Goal: Feedback & Contribution: Leave review/rating

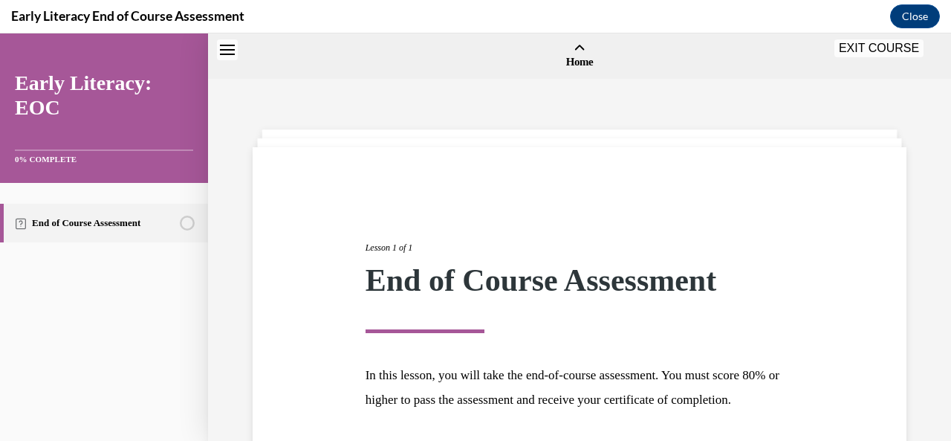
scroll to position [143, 0]
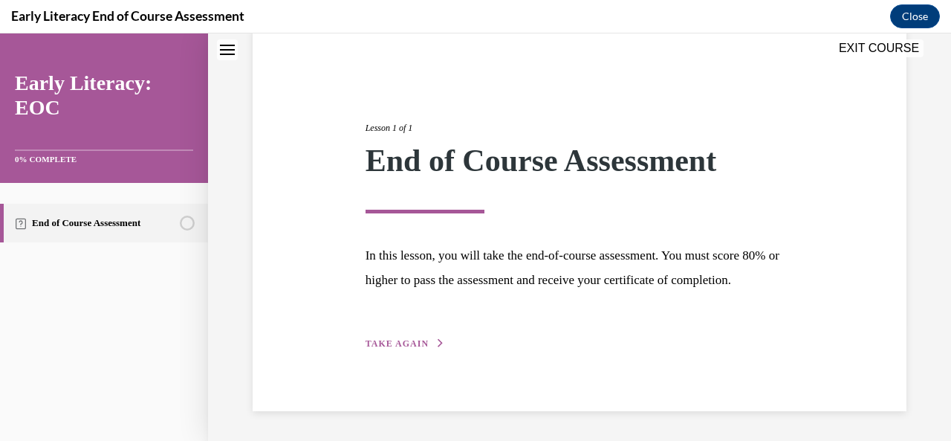
click at [400, 343] on span "TAKE AGAIN" at bounding box center [397, 343] width 63 height 10
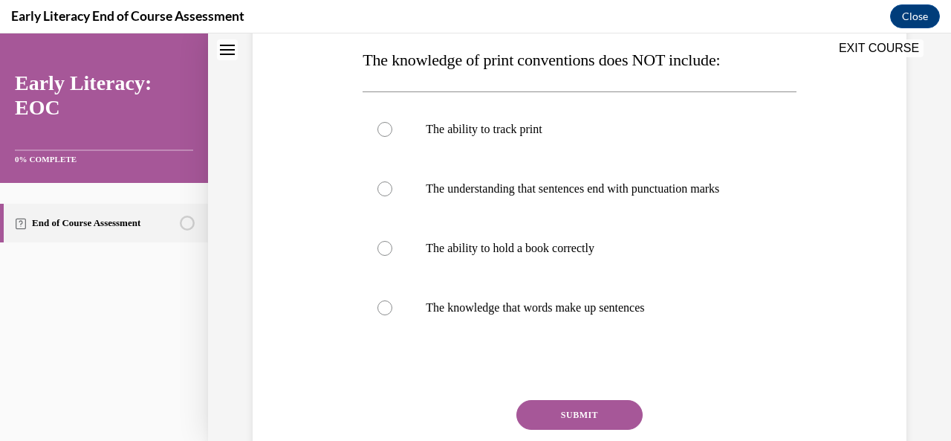
scroll to position [238, 0]
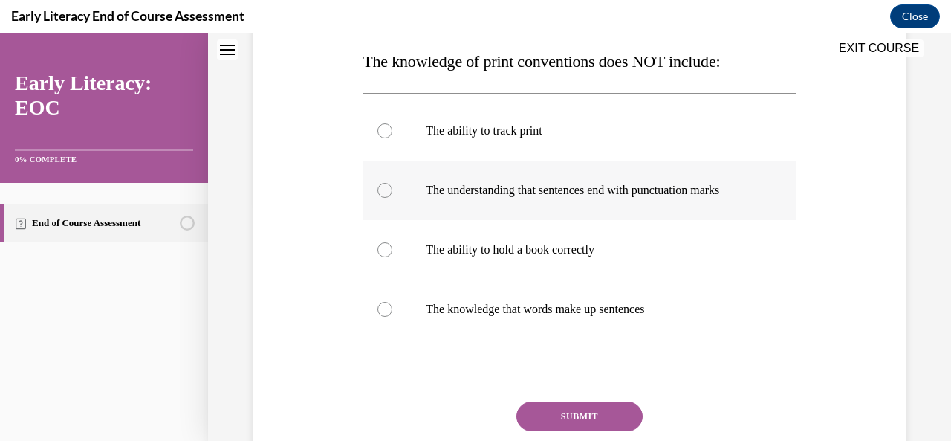
click at [384, 190] on div at bounding box center [384, 190] width 15 height 15
click at [576, 416] on button "SUBMIT" at bounding box center [579, 416] width 126 height 30
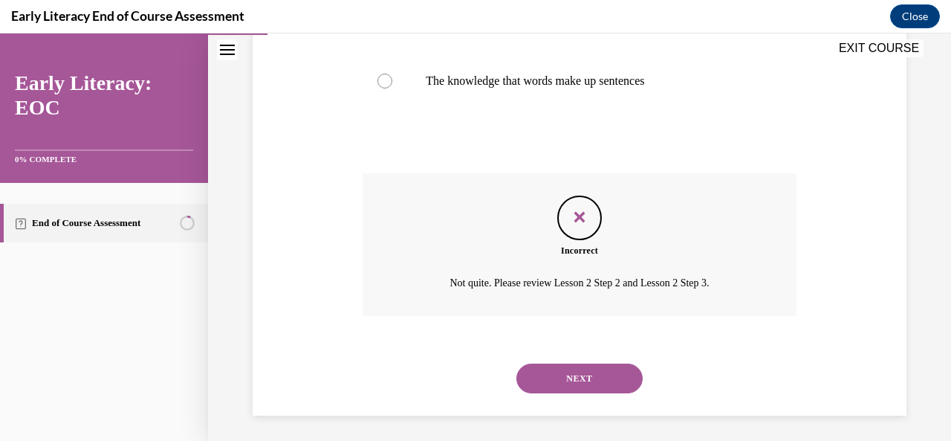
scroll to position [470, 0]
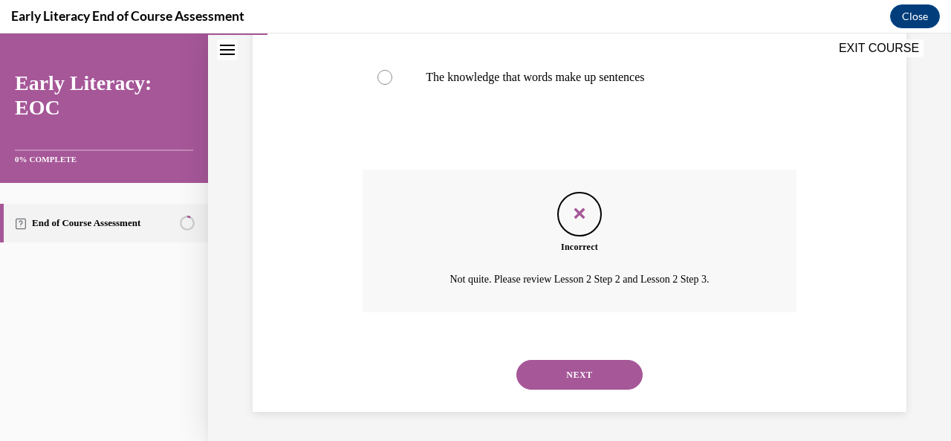
click at [599, 377] on button "NEXT" at bounding box center [579, 375] width 126 height 30
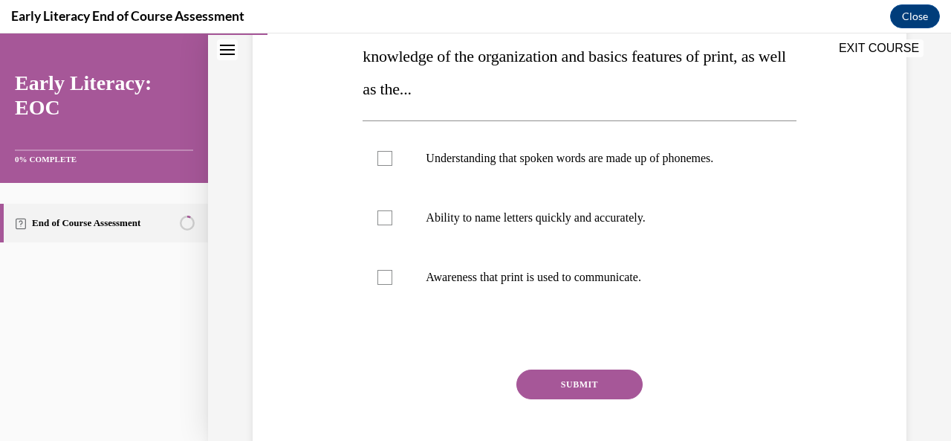
scroll to position [278, 0]
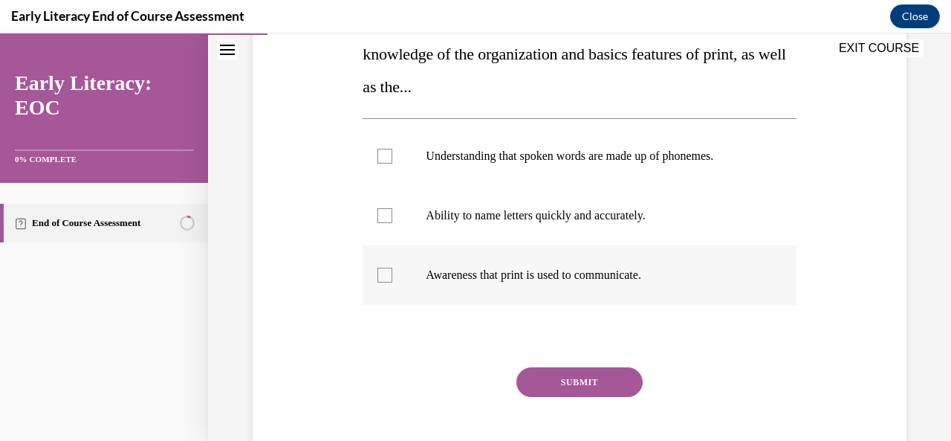
click at [383, 277] on div at bounding box center [384, 274] width 15 height 15
click at [583, 389] on button "SUBMIT" at bounding box center [579, 382] width 126 height 30
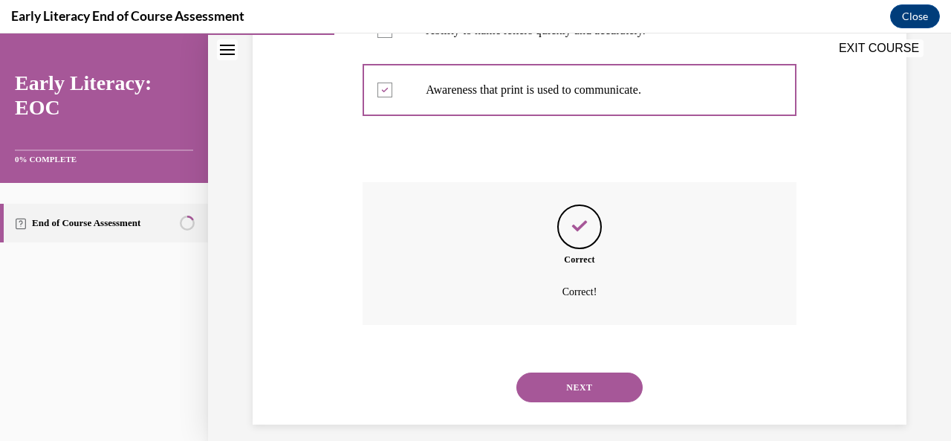
scroll to position [476, 0]
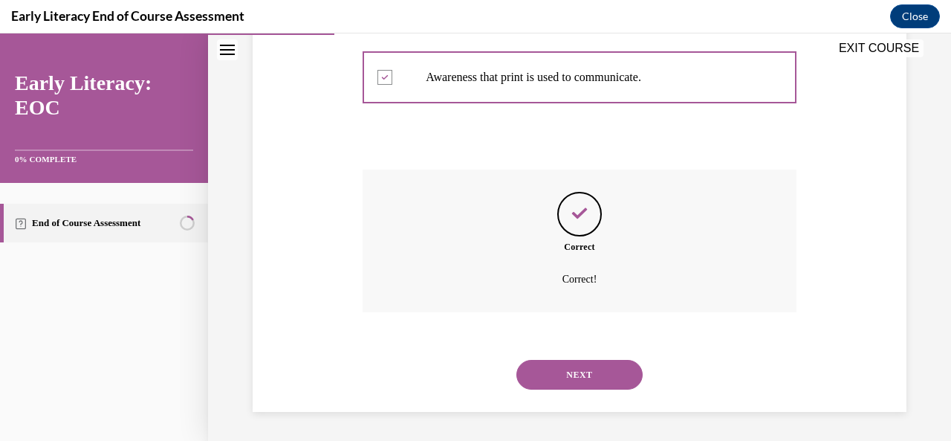
click at [608, 380] on button "NEXT" at bounding box center [579, 375] width 126 height 30
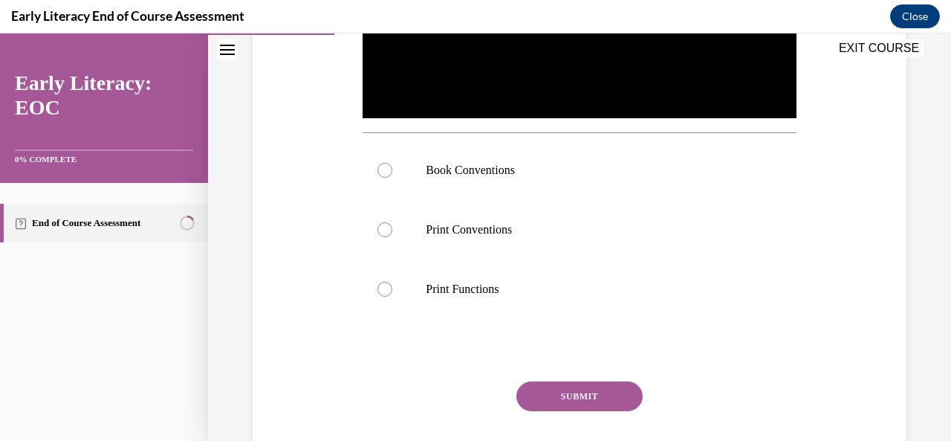
scroll to position [454, 0]
click at [387, 162] on div at bounding box center [384, 169] width 15 height 15
click at [609, 380] on button "SUBMIT" at bounding box center [579, 395] width 126 height 30
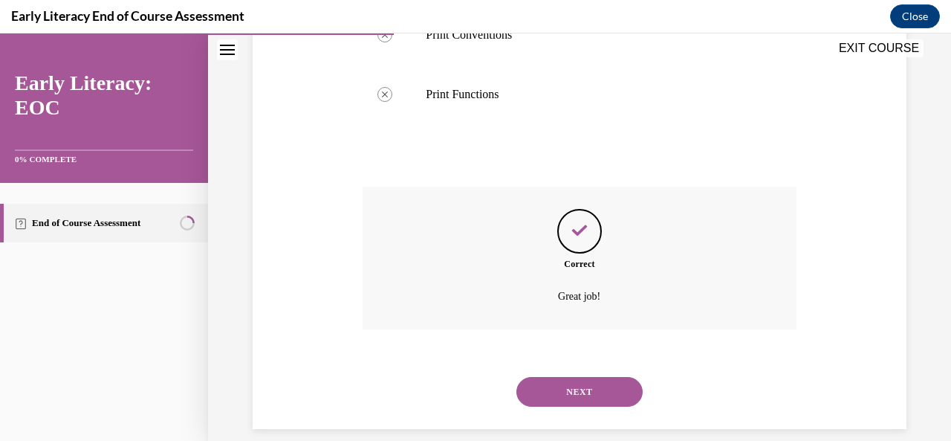
scroll to position [661, 0]
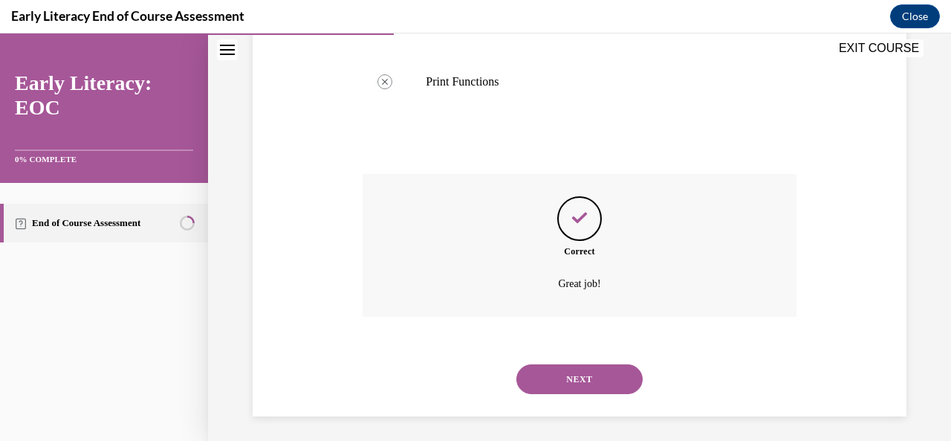
click at [606, 380] on button "NEXT" at bounding box center [579, 379] width 126 height 30
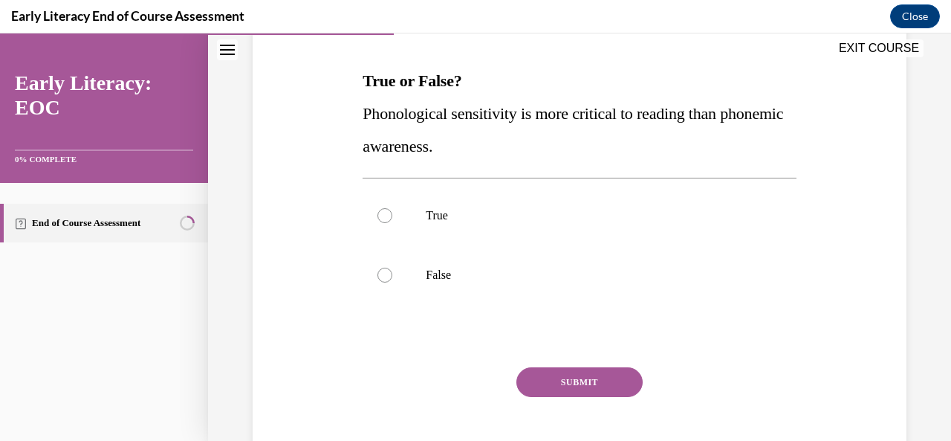
scroll to position [221, 0]
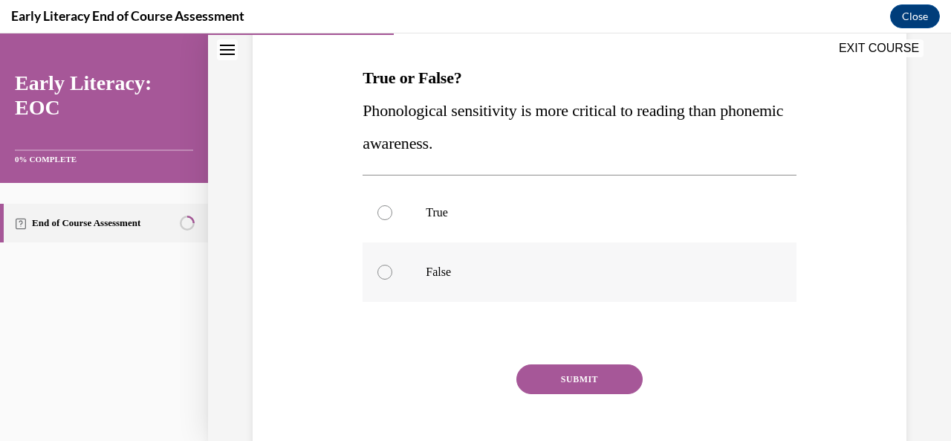
click at [384, 269] on div at bounding box center [384, 272] width 15 height 15
click at [573, 365] on button "SUBMIT" at bounding box center [579, 379] width 126 height 30
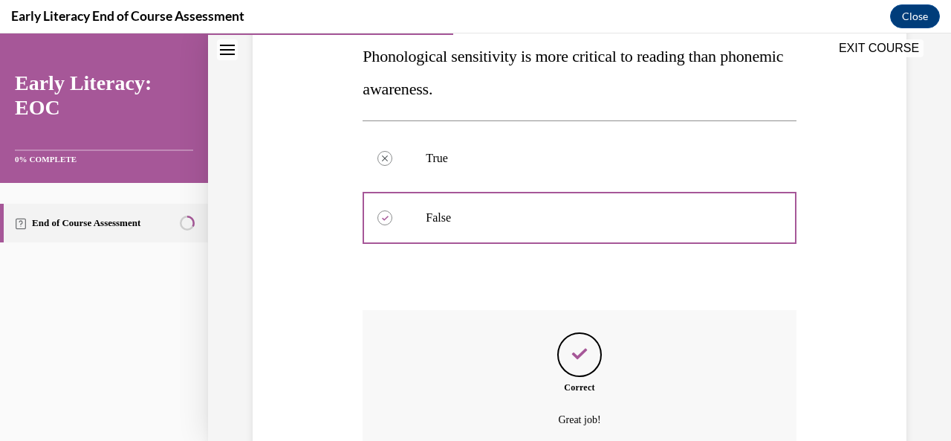
scroll to position [0, 0]
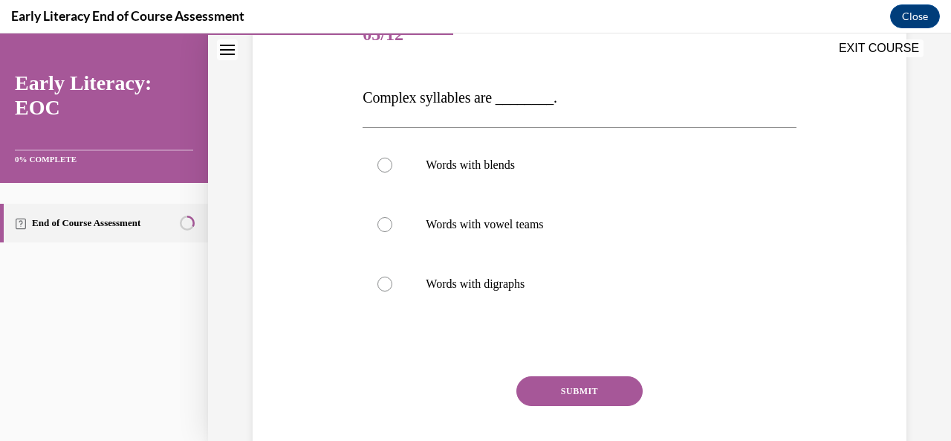
scroll to position [206, 0]
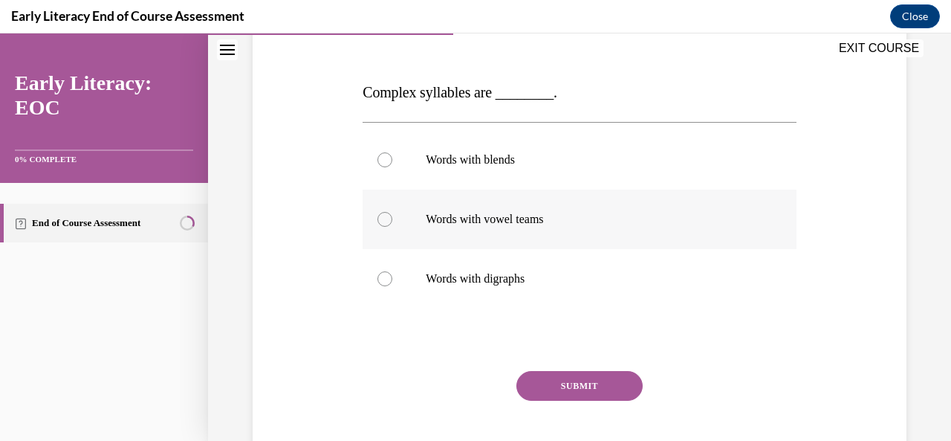
click at [389, 210] on div at bounding box center [579, 218] width 433 height 59
click at [602, 383] on button "SUBMIT" at bounding box center [579, 386] width 126 height 30
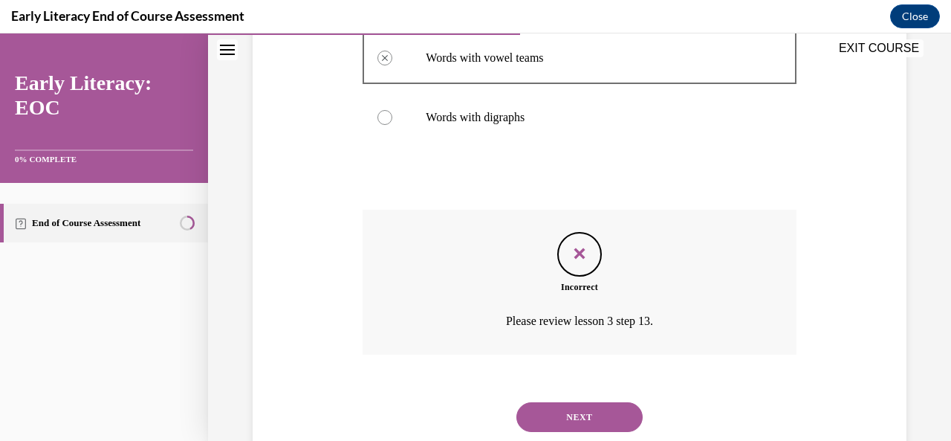
scroll to position [367, 0]
click at [593, 419] on button "NEXT" at bounding box center [579, 417] width 126 height 30
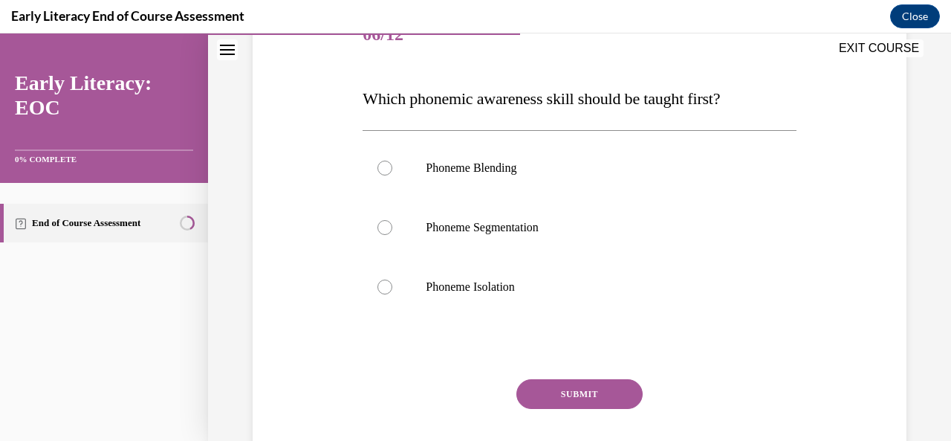
scroll to position [201, 0]
click at [388, 231] on div at bounding box center [384, 226] width 15 height 15
click at [633, 395] on button "SUBMIT" at bounding box center [579, 393] width 126 height 30
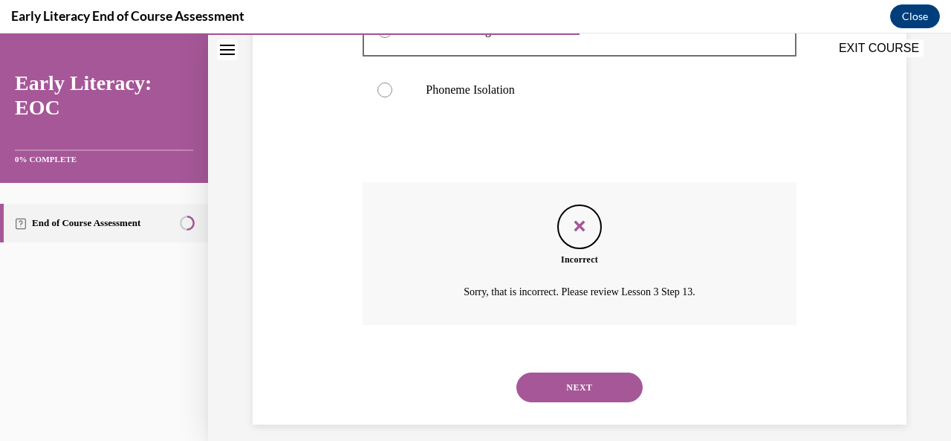
scroll to position [410, 0]
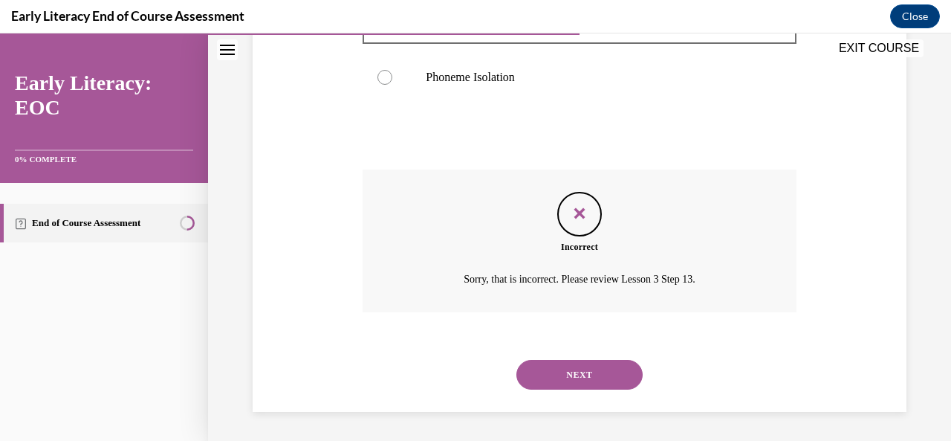
click at [597, 383] on button "NEXT" at bounding box center [579, 375] width 126 height 30
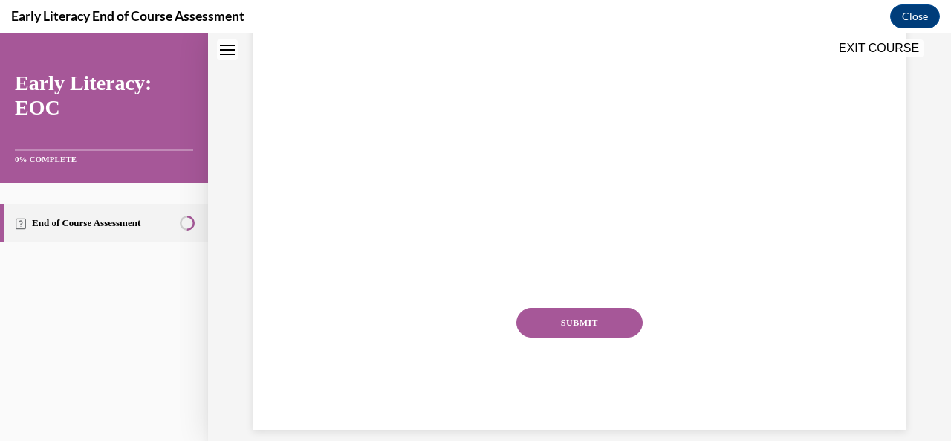
scroll to position [0, 0]
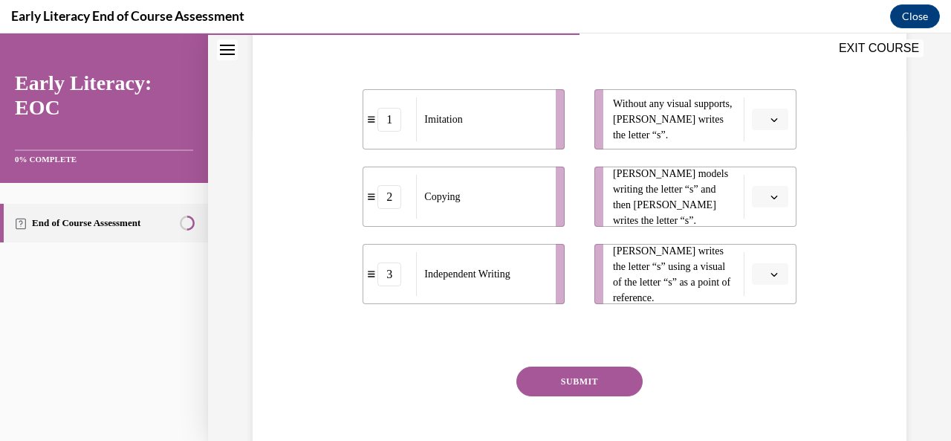
click at [773, 119] on button "button" at bounding box center [770, 119] width 36 height 22
click at [759, 214] on div "2" at bounding box center [758, 212] width 36 height 30
click at [771, 196] on icon "button" at bounding box center [774, 196] width 7 height 7
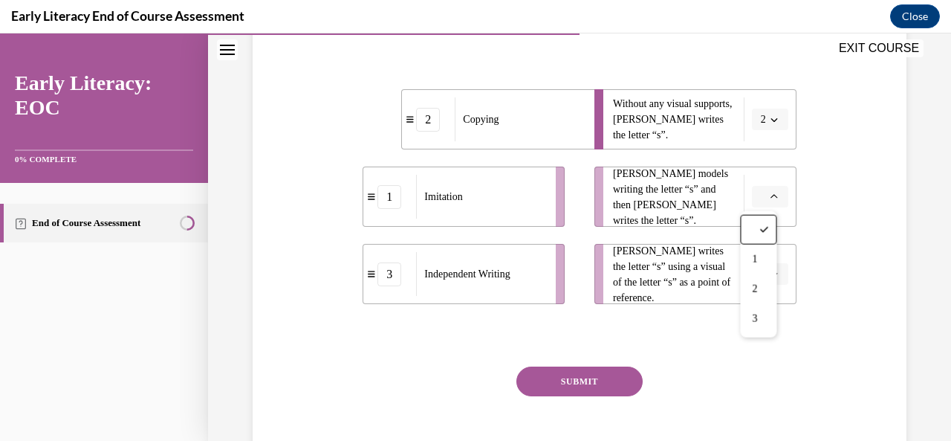
click at [769, 123] on span "button" at bounding box center [774, 119] width 10 height 10
click at [756, 244] on div "3" at bounding box center [755, 242] width 36 height 30
click at [771, 198] on icon "button" at bounding box center [774, 196] width 7 height 7
click at [755, 288] on span "2" at bounding box center [754, 289] width 5 height 12
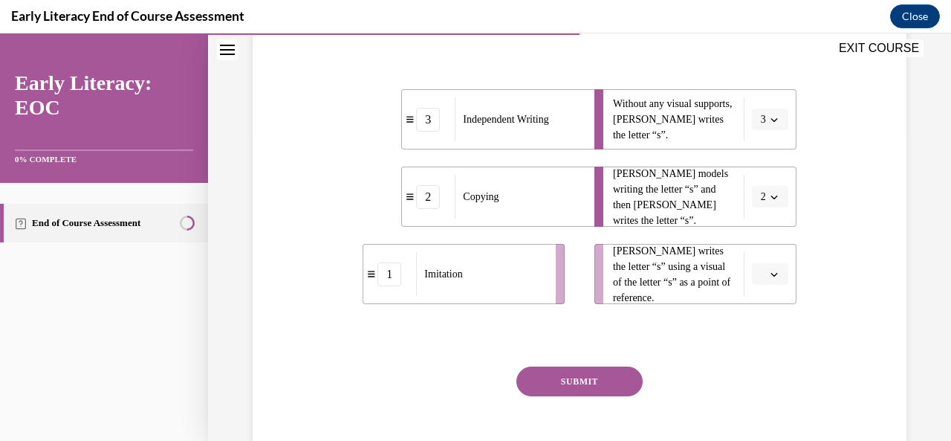
click at [771, 273] on icon "button" at bounding box center [774, 273] width 7 height 7
click at [755, 368] on span "2" at bounding box center [754, 366] width 5 height 12
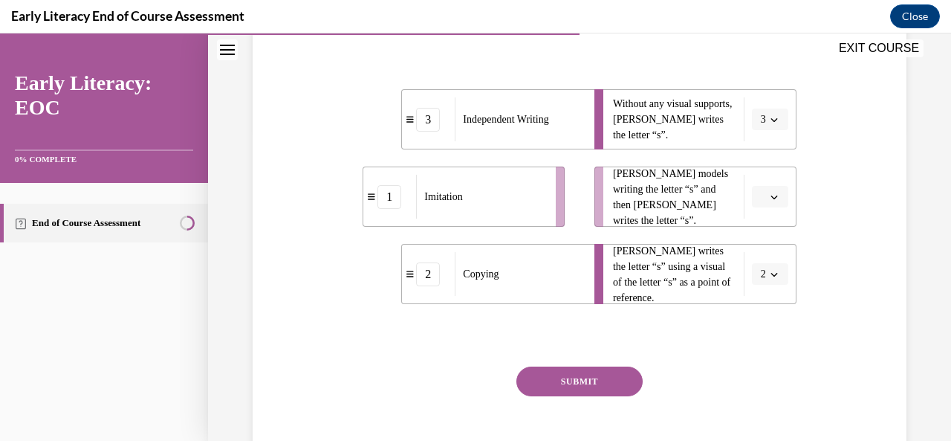
click at [769, 195] on span "button" at bounding box center [774, 197] width 10 height 10
click at [759, 260] on div "1" at bounding box center [758, 259] width 36 height 30
click at [597, 390] on button "SUBMIT" at bounding box center [579, 381] width 126 height 30
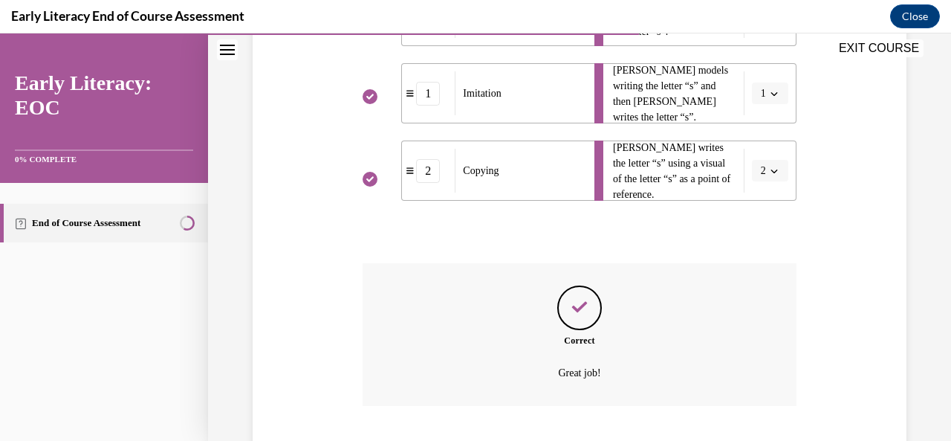
scroll to position [508, 0]
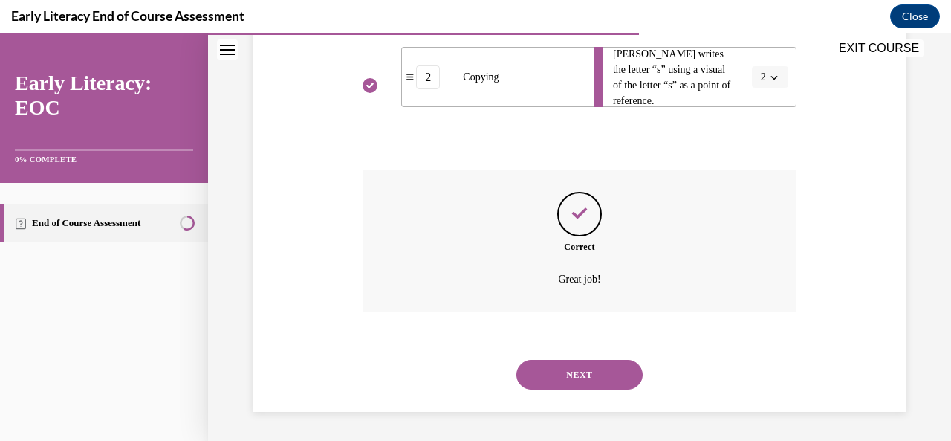
click at [617, 387] on button "NEXT" at bounding box center [579, 375] width 126 height 30
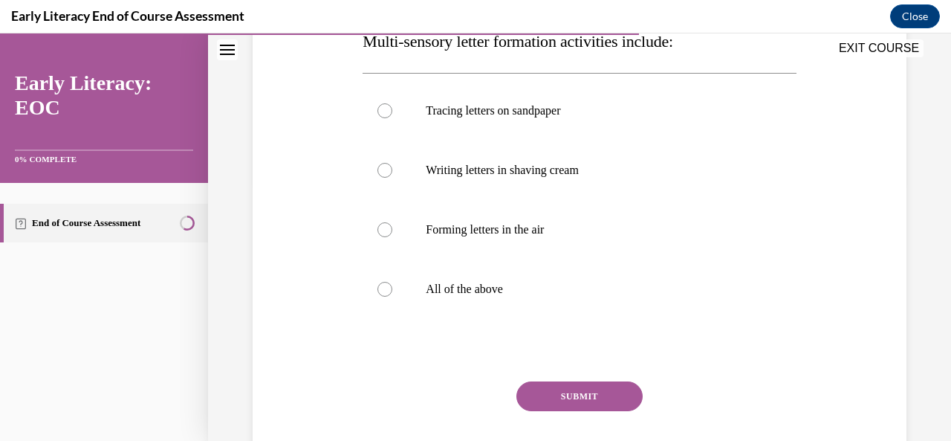
scroll to position [259, 0]
click at [386, 290] on div at bounding box center [384, 288] width 15 height 15
click at [584, 400] on button "SUBMIT" at bounding box center [579, 395] width 126 height 30
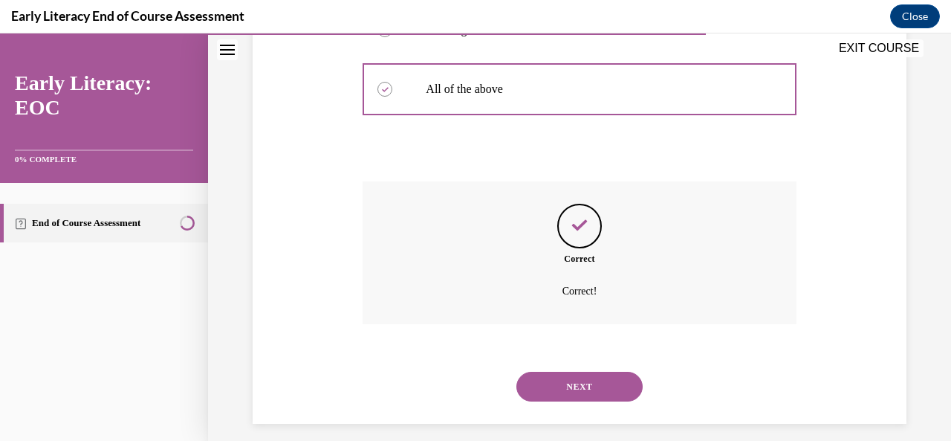
scroll to position [470, 0]
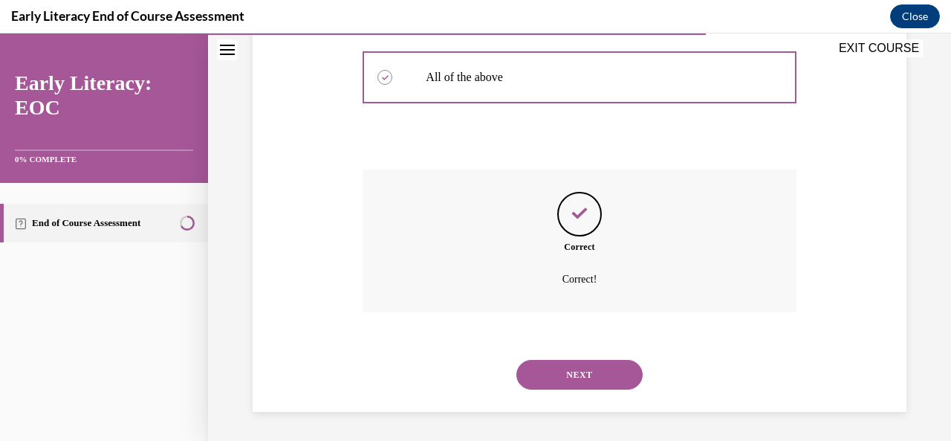
click at [611, 379] on button "NEXT" at bounding box center [579, 375] width 126 height 30
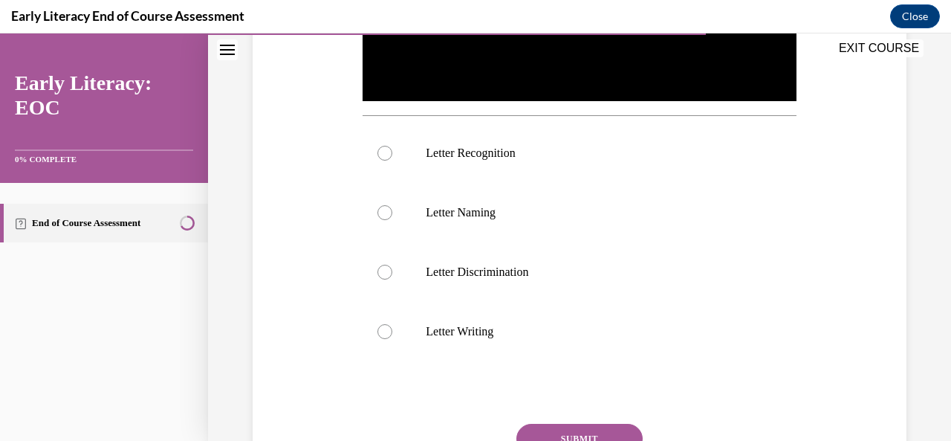
scroll to position [473, 0]
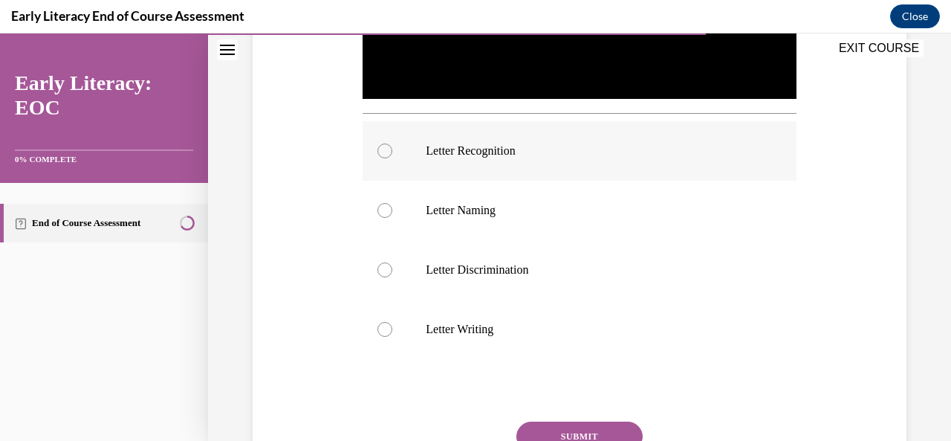
click at [376, 141] on div at bounding box center [579, 150] width 433 height 59
click at [600, 421] on button "SUBMIT" at bounding box center [579, 436] width 126 height 30
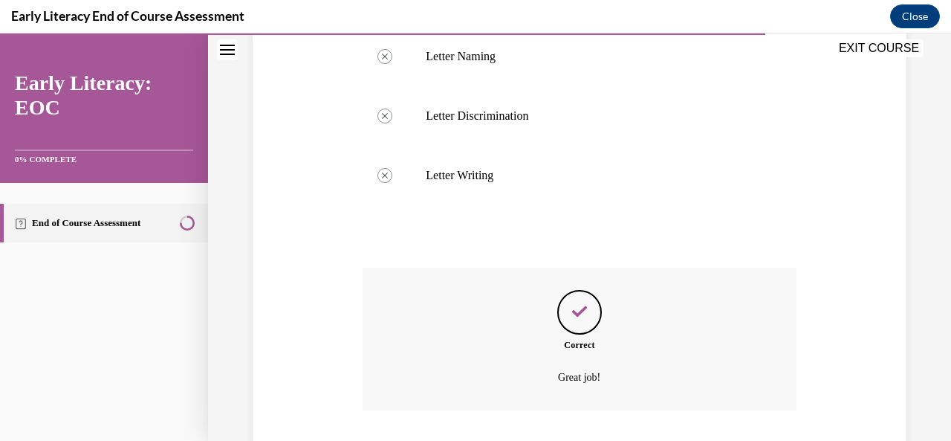
scroll to position [720, 0]
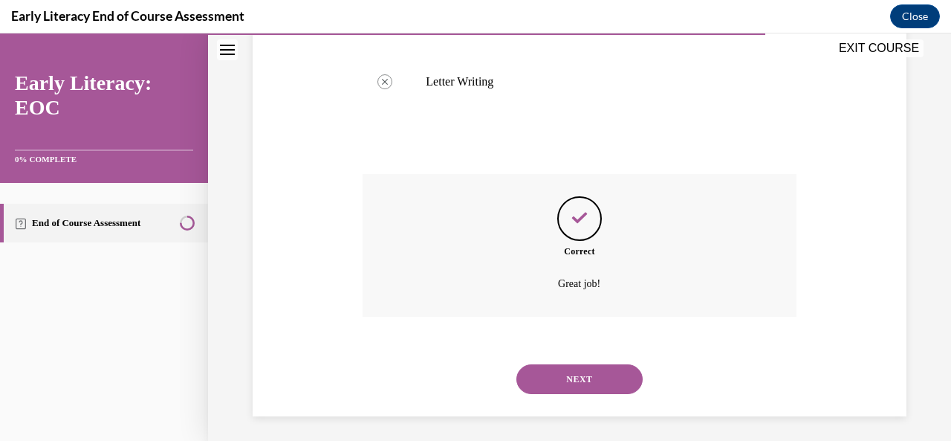
click at [708, 353] on div "NEXT" at bounding box center [579, 378] width 433 height 59
click at [618, 380] on button "NEXT" at bounding box center [579, 379] width 126 height 30
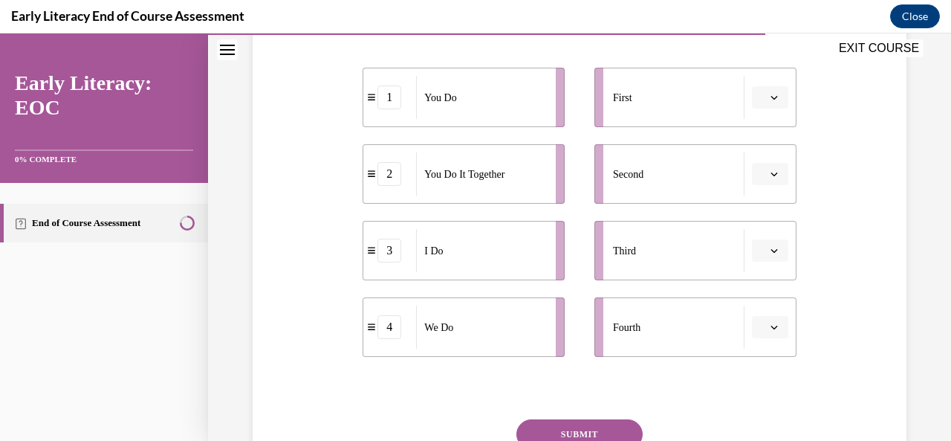
scroll to position [303, 0]
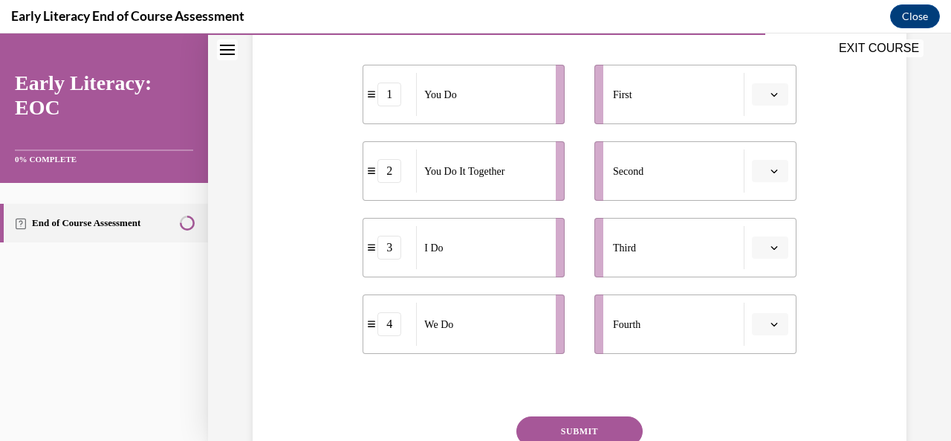
click at [771, 97] on icon "button" at bounding box center [774, 94] width 7 height 7
click at [755, 216] on span "3" at bounding box center [754, 216] width 5 height 12
click at [771, 171] on icon "button" at bounding box center [774, 170] width 7 height 7
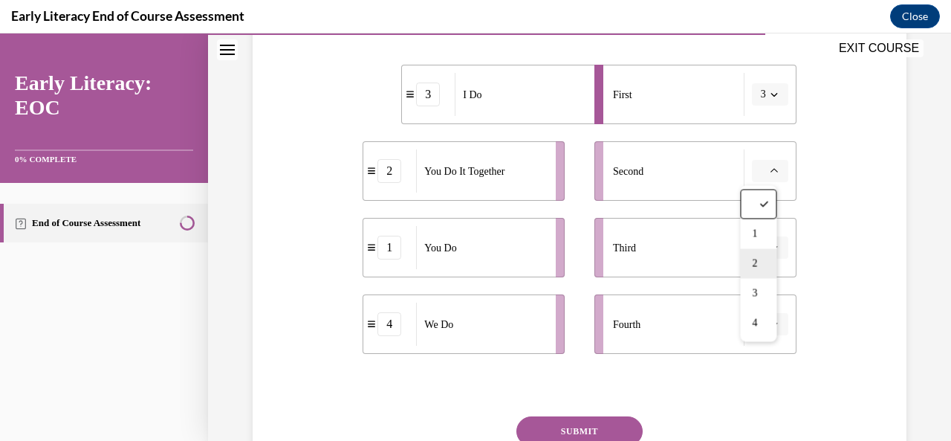
click at [762, 267] on div "2" at bounding box center [758, 263] width 36 height 30
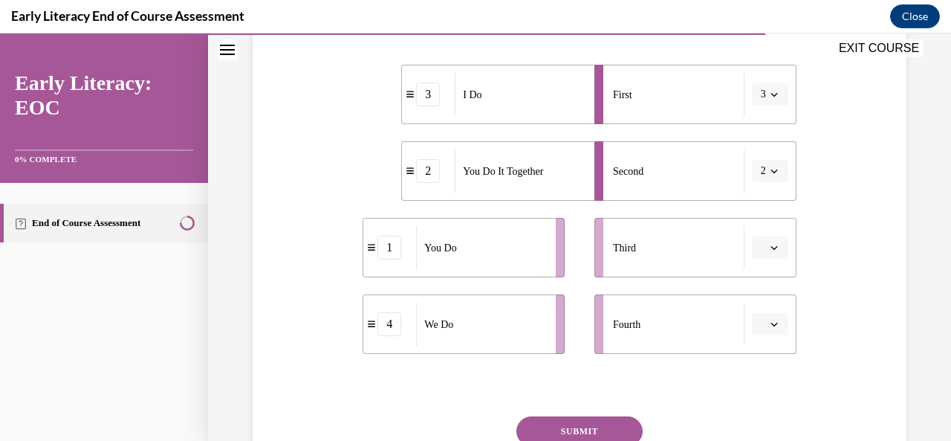
click at [771, 171] on icon "button" at bounding box center [774, 170] width 7 height 7
click at [760, 328] on div "4" at bounding box center [755, 323] width 36 height 30
click at [771, 247] on icon "button" at bounding box center [774, 247] width 7 height 7
click at [755, 340] on span "2" at bounding box center [754, 340] width 5 height 12
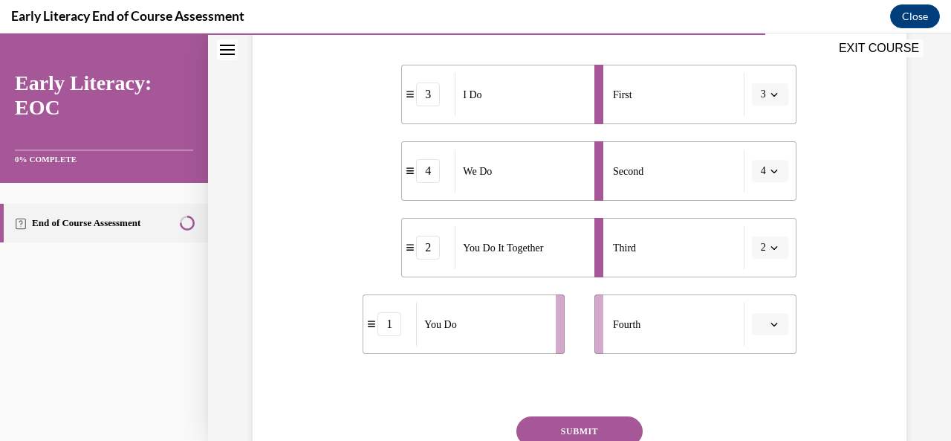
click at [771, 324] on icon "button" at bounding box center [774, 323] width 7 height 7
click at [755, 201] on span "1" at bounding box center [754, 202] width 5 height 12
click at [612, 417] on button "SUBMIT" at bounding box center [579, 431] width 126 height 30
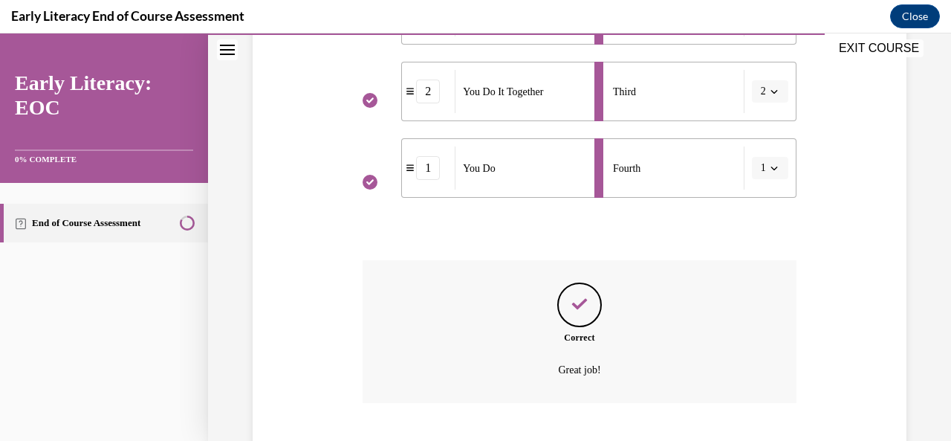
scroll to position [550, 0]
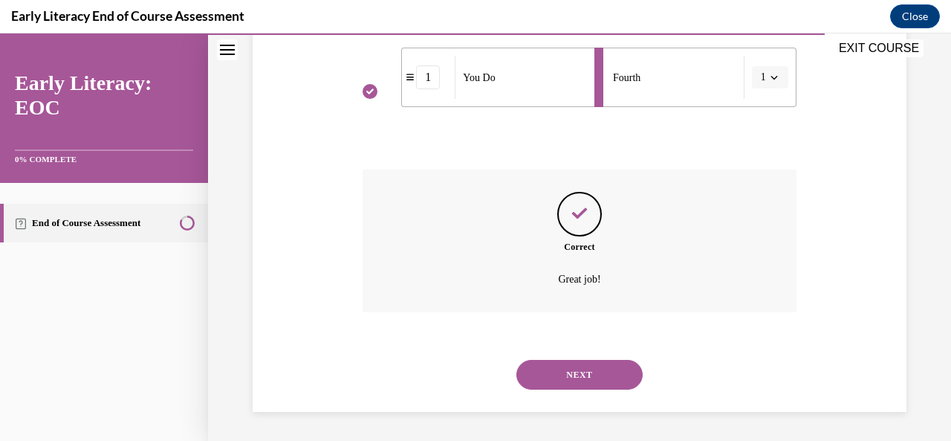
click at [599, 374] on button "NEXT" at bounding box center [579, 375] width 126 height 30
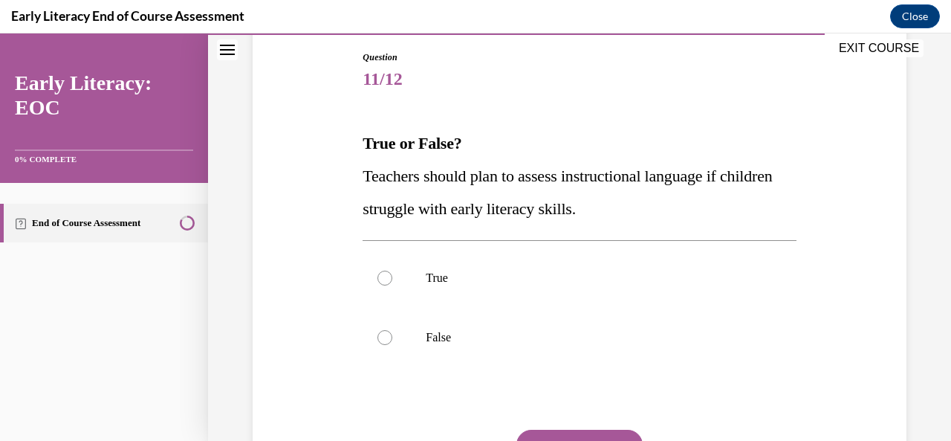
scroll to position [158, 0]
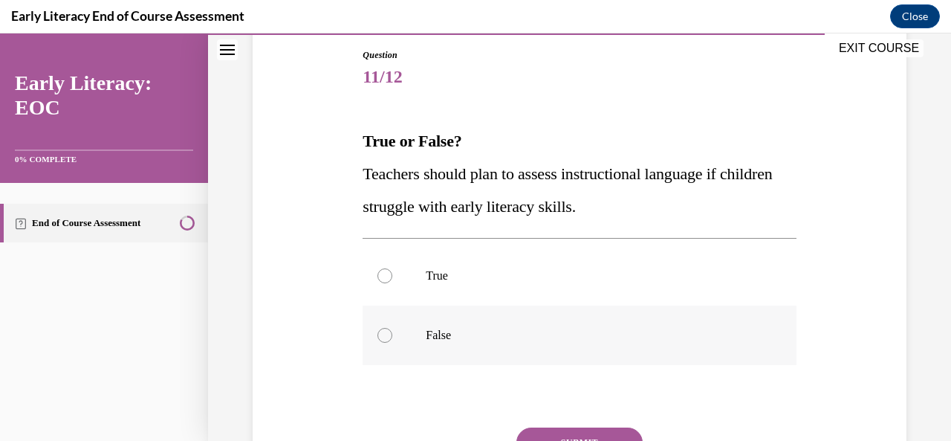
click at [740, 337] on p "False" at bounding box center [592, 335] width 333 height 15
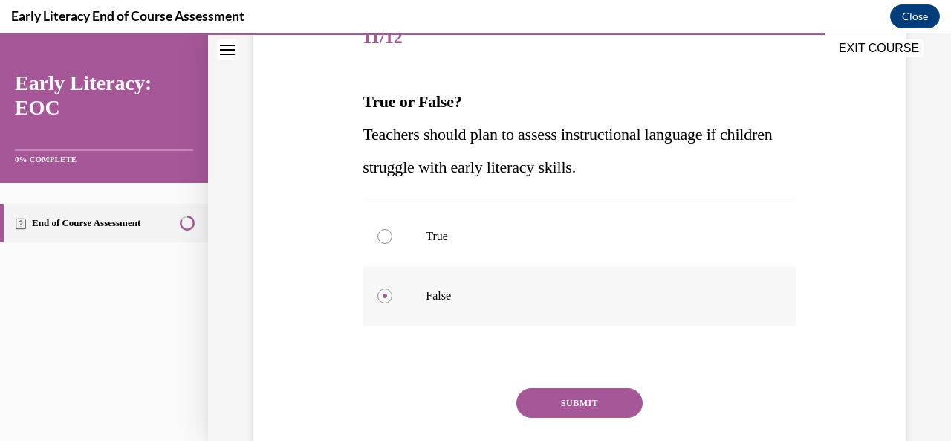
scroll to position [208, 0]
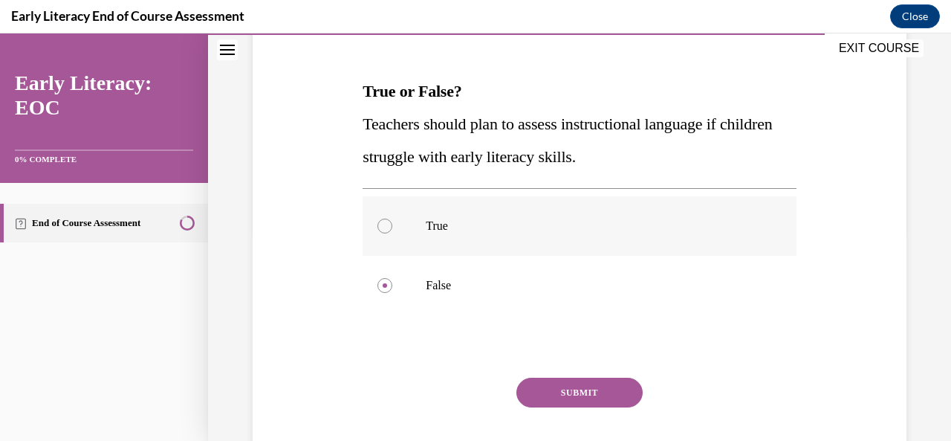
click at [389, 220] on div at bounding box center [579, 225] width 433 height 59
click at [581, 396] on button "SUBMIT" at bounding box center [579, 392] width 126 height 30
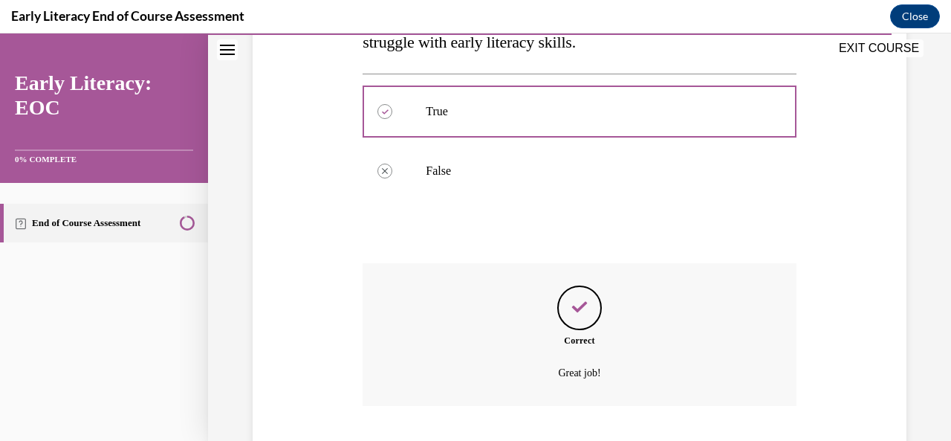
scroll to position [416, 0]
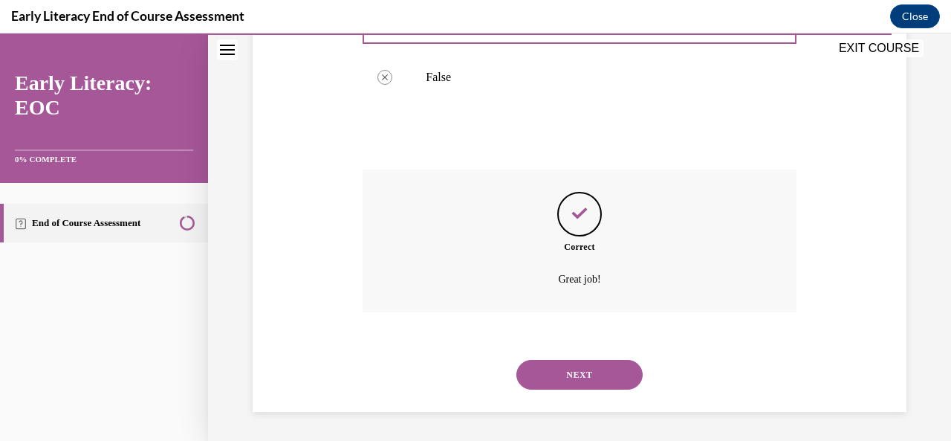
click at [584, 369] on button "NEXT" at bounding box center [579, 375] width 126 height 30
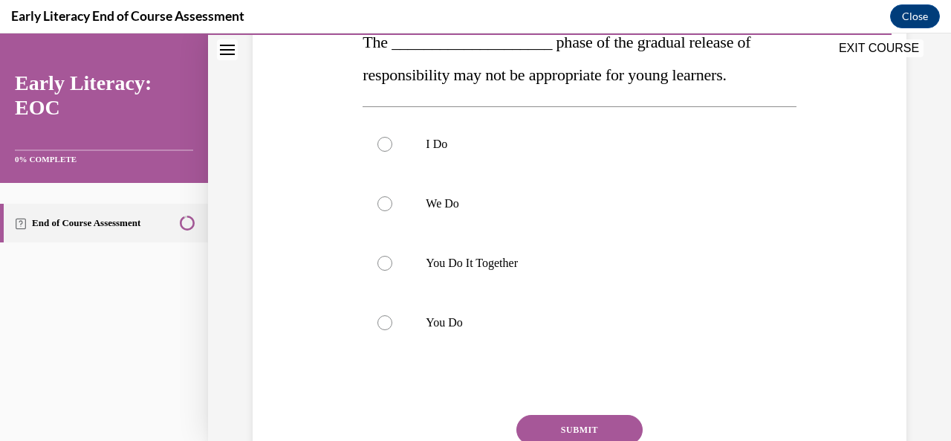
scroll to position [250, 0]
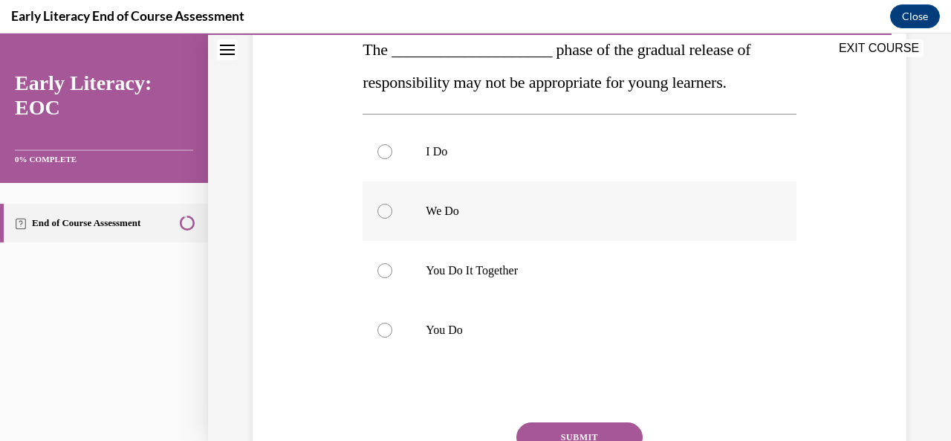
click at [379, 210] on div at bounding box center [384, 211] width 15 height 15
click at [597, 424] on button "SUBMIT" at bounding box center [579, 437] width 126 height 30
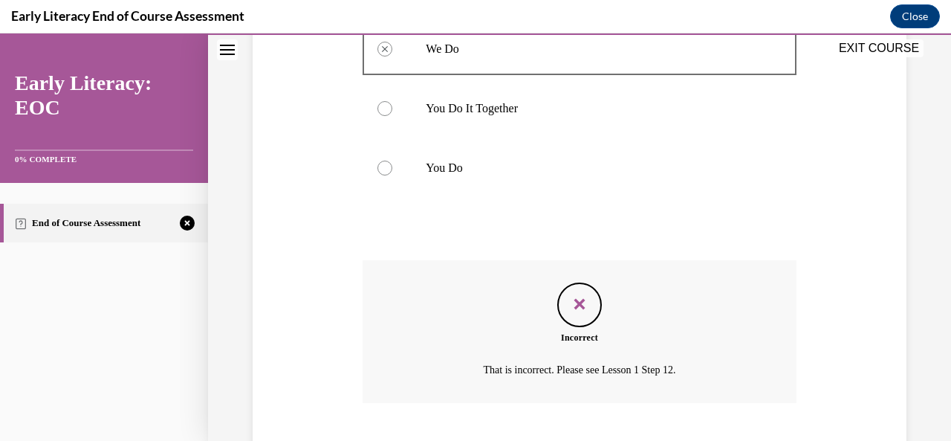
scroll to position [502, 0]
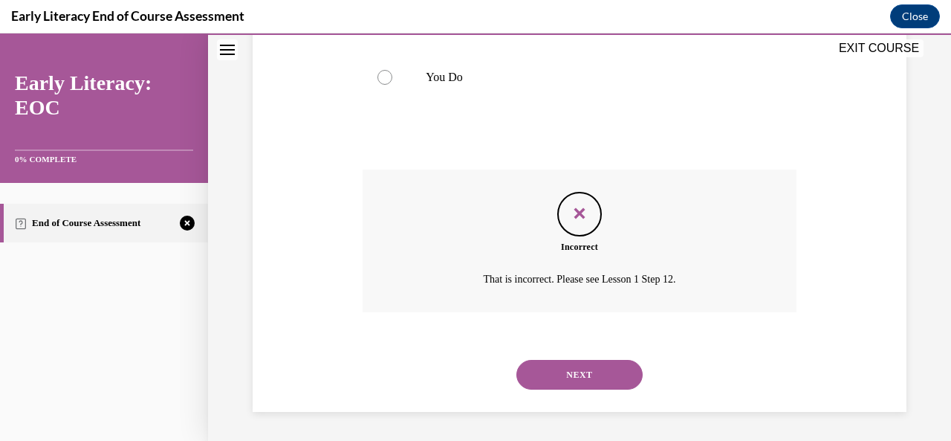
click at [599, 374] on button "NEXT" at bounding box center [579, 375] width 126 height 30
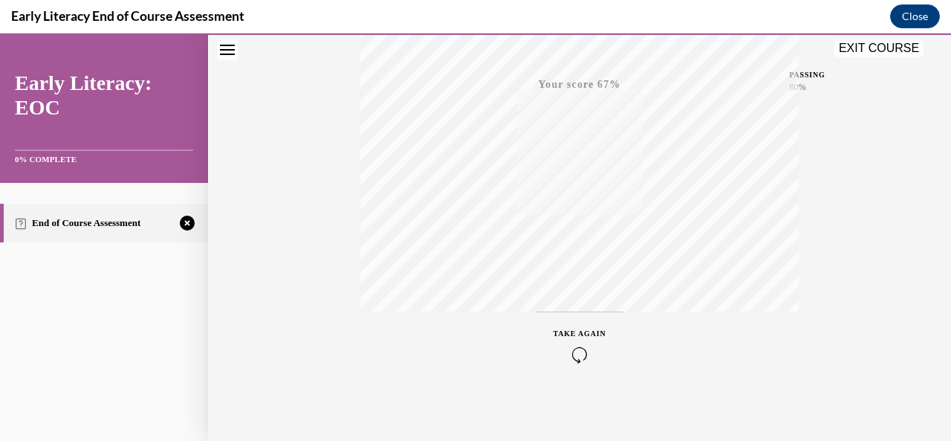
scroll to position [354, 0]
click at [568, 328] on span "TAKE AGAIN" at bounding box center [580, 329] width 53 height 8
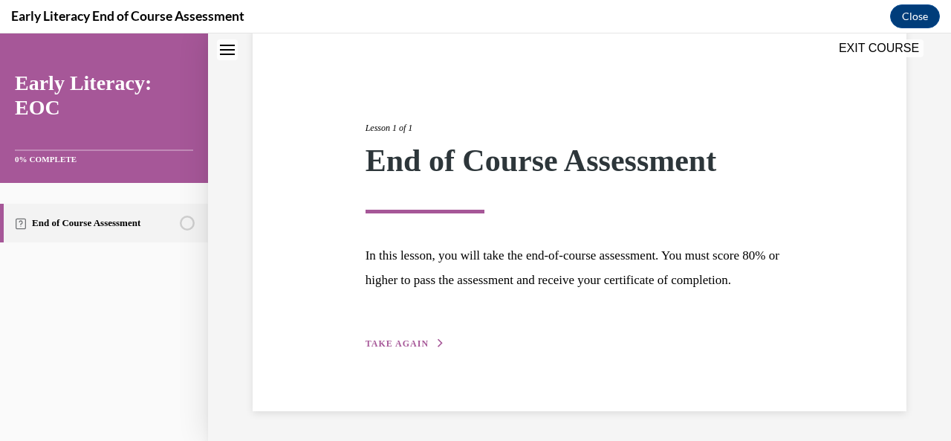
scroll to position [143, 0]
click at [413, 340] on span "TAKE AGAIN" at bounding box center [397, 343] width 63 height 10
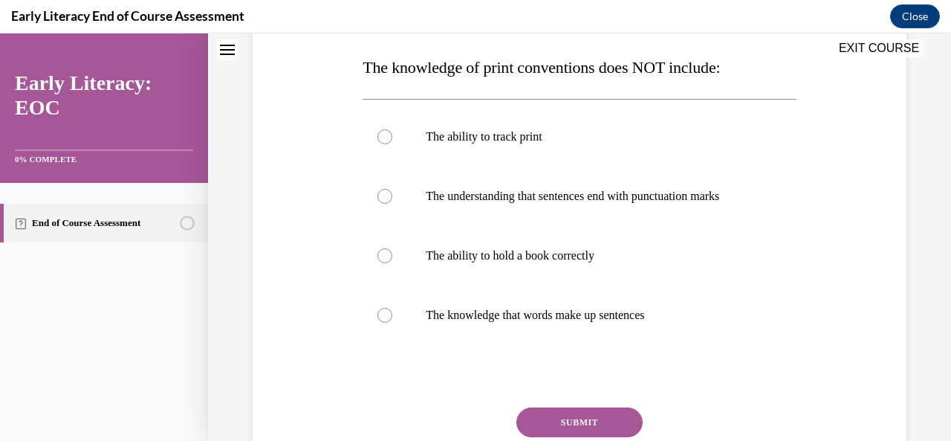
scroll to position [232, 0]
drag, startPoint x: 694, startPoint y: 300, endPoint x: 507, endPoint y: 278, distance: 188.6
click at [507, 278] on div "The ability to track print The understanding that sentences end with punctuatio…" at bounding box center [579, 226] width 433 height 238
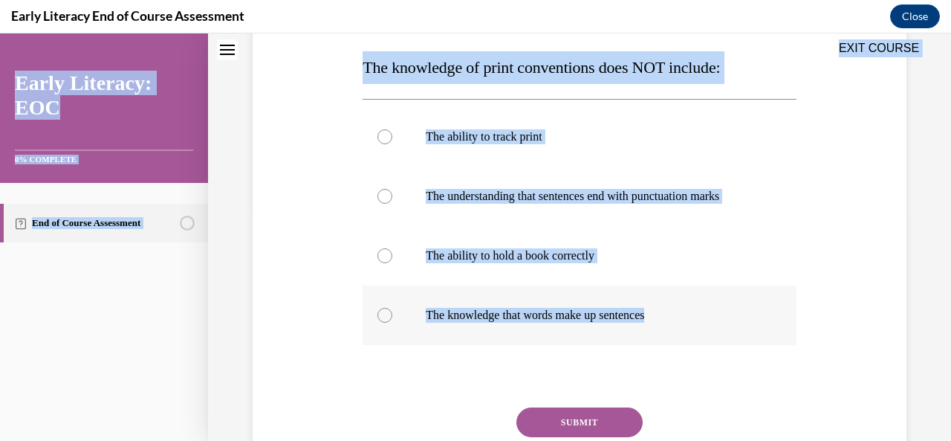
drag, startPoint x: 339, startPoint y: 63, endPoint x: 718, endPoint y: 319, distance: 457.5
click at [718, 319] on div "EXIT COURSE Early Literacy: EOC 0% COMPLETE End of Course Assessment Home Lesso…" at bounding box center [475, 236] width 951 height 407
copy div "EXIT COURSE Early Literacy: EOC 0% COMPLETE End of Course Assessment Home Lesso…"
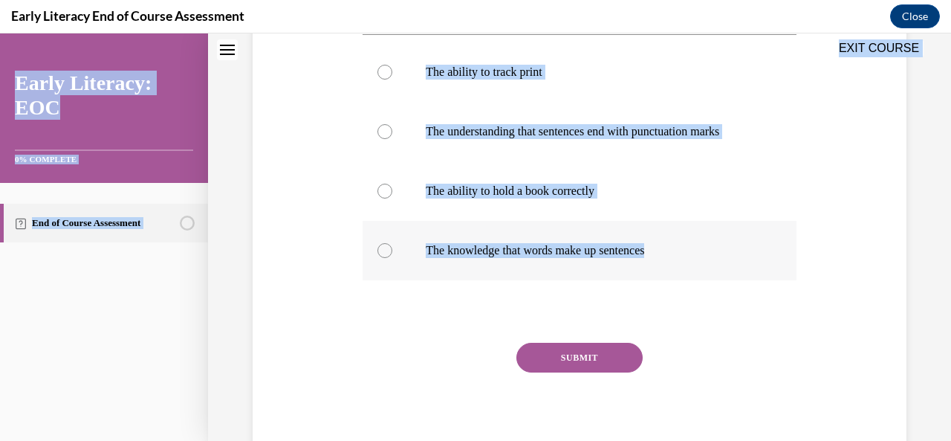
scroll to position [297, 0]
click at [383, 183] on div at bounding box center [384, 190] width 15 height 15
click at [587, 357] on button "SUBMIT" at bounding box center [579, 357] width 126 height 30
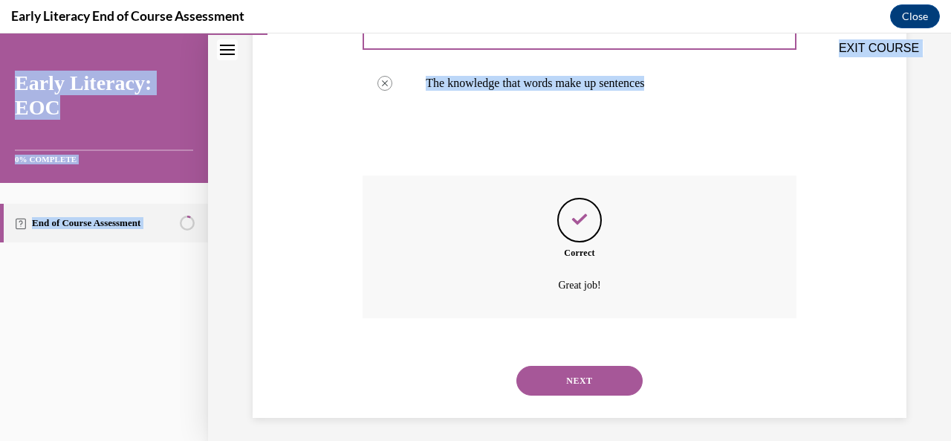
scroll to position [470, 0]
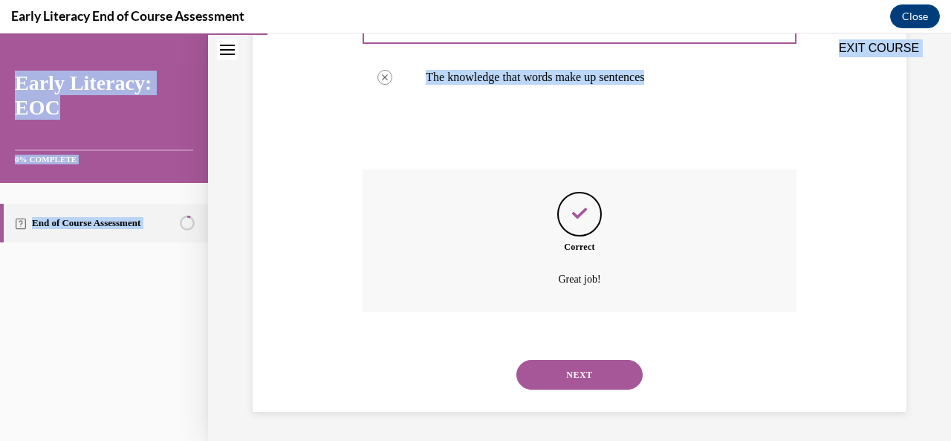
click at [599, 388] on button "NEXT" at bounding box center [579, 375] width 126 height 30
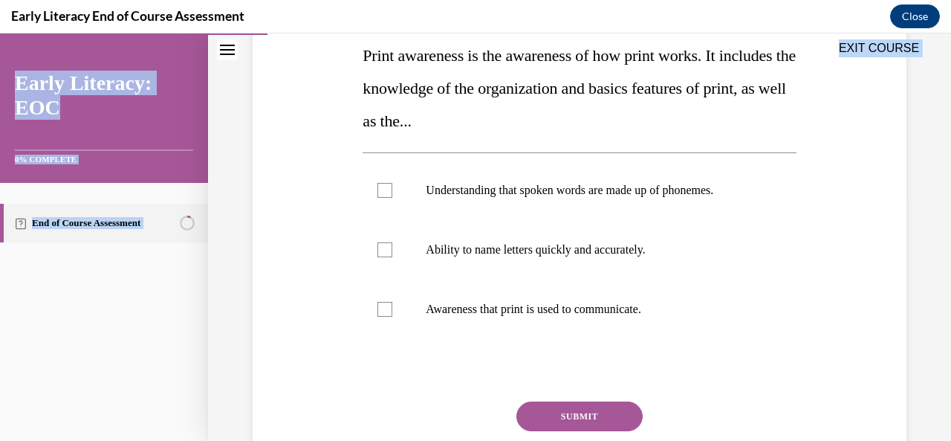
scroll to position [247, 0]
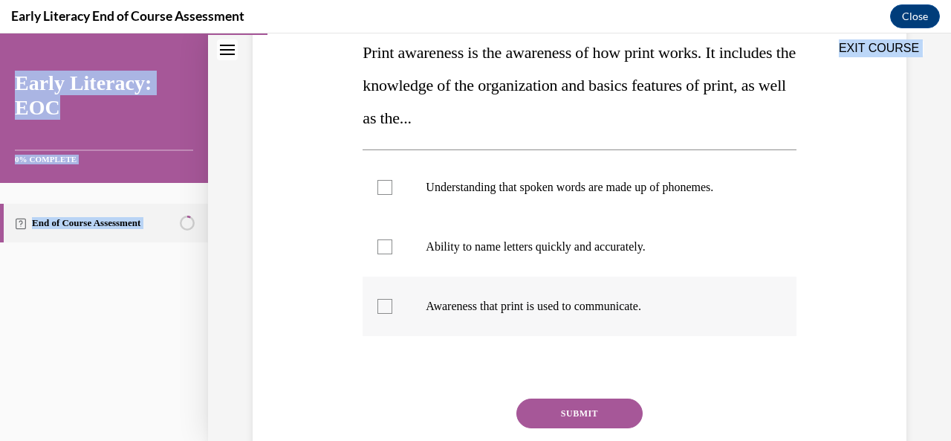
click at [374, 306] on div at bounding box center [579, 305] width 433 height 59
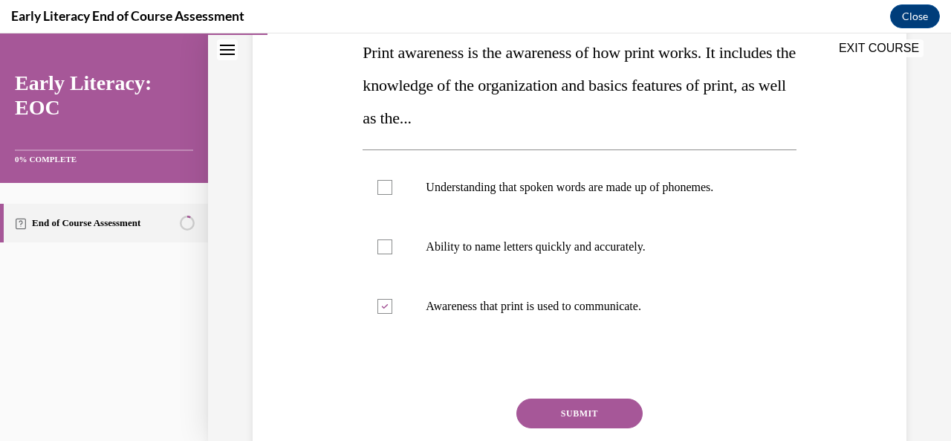
click at [588, 415] on button "SUBMIT" at bounding box center [579, 413] width 126 height 30
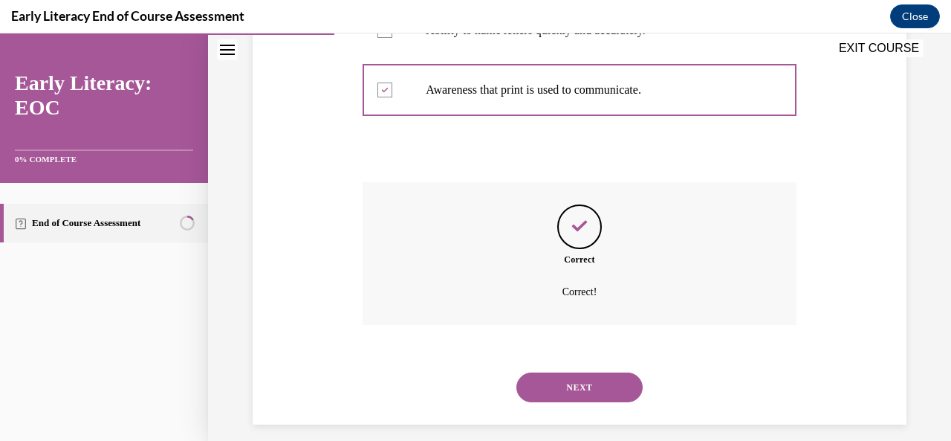
scroll to position [476, 0]
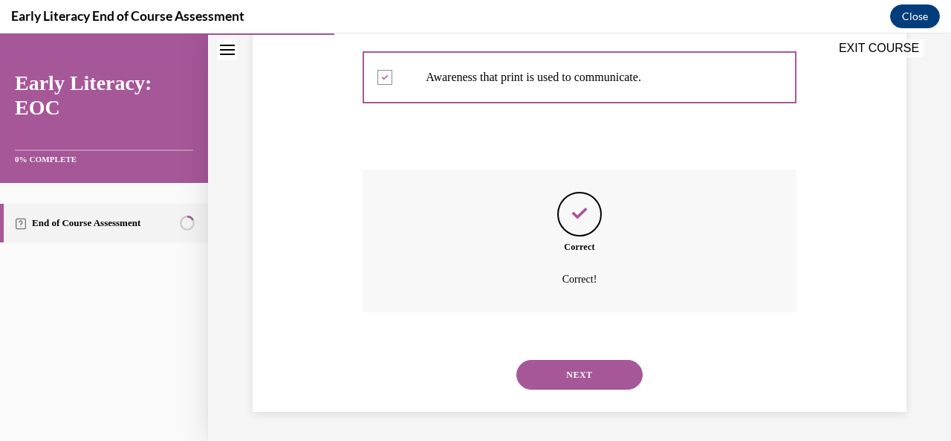
click at [610, 383] on button "NEXT" at bounding box center [579, 375] width 126 height 30
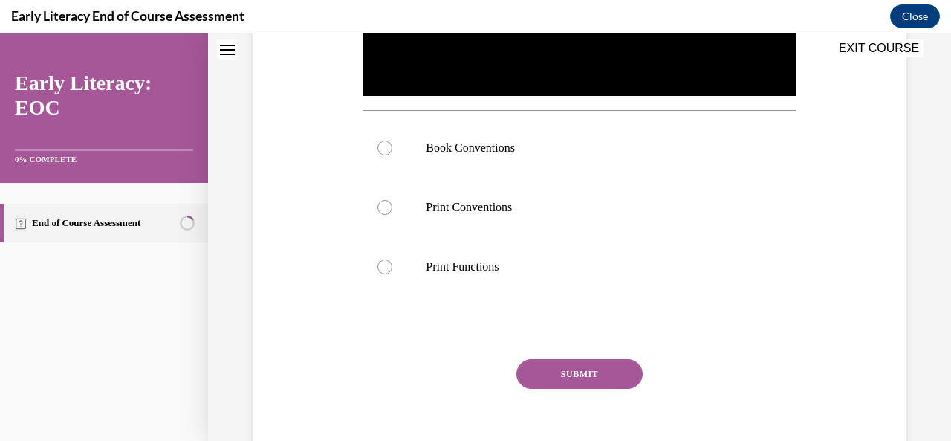
scroll to position [0, 0]
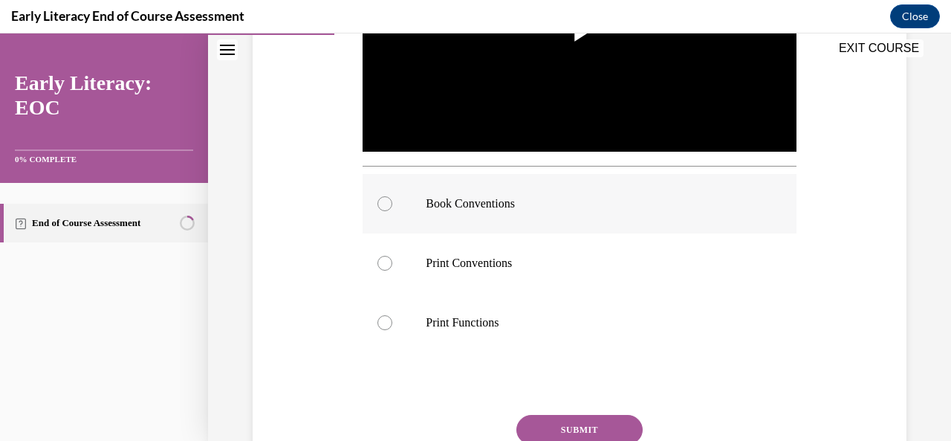
click at [381, 204] on div at bounding box center [384, 203] width 15 height 15
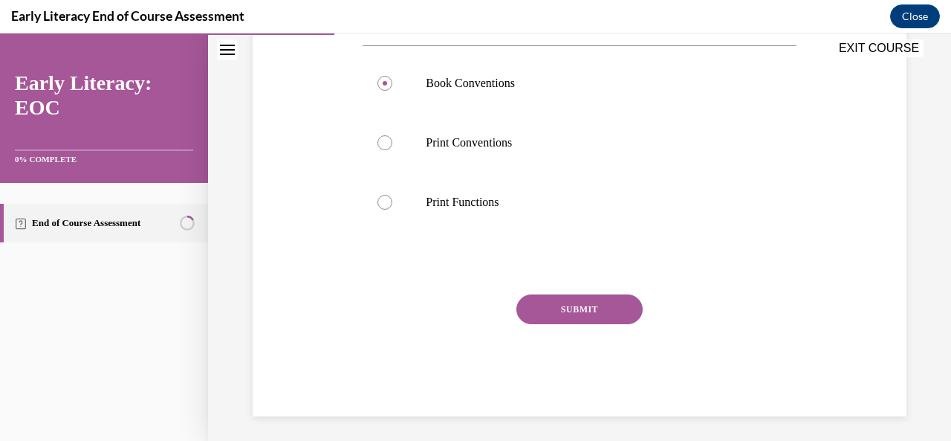
click at [592, 319] on div "SUBMIT" at bounding box center [579, 331] width 433 height 74
click at [585, 314] on button "SUBMIT" at bounding box center [579, 309] width 126 height 30
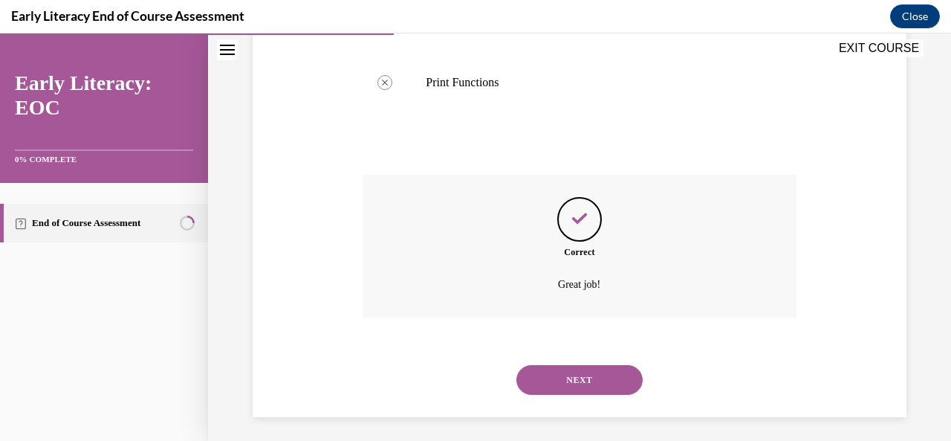
scroll to position [661, 0]
click at [624, 382] on button "NEXT" at bounding box center [579, 379] width 126 height 30
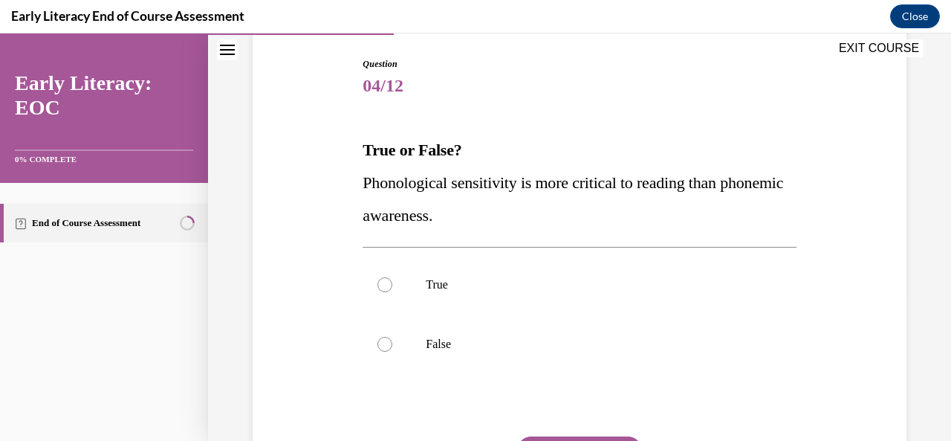
scroll to position [160, 0]
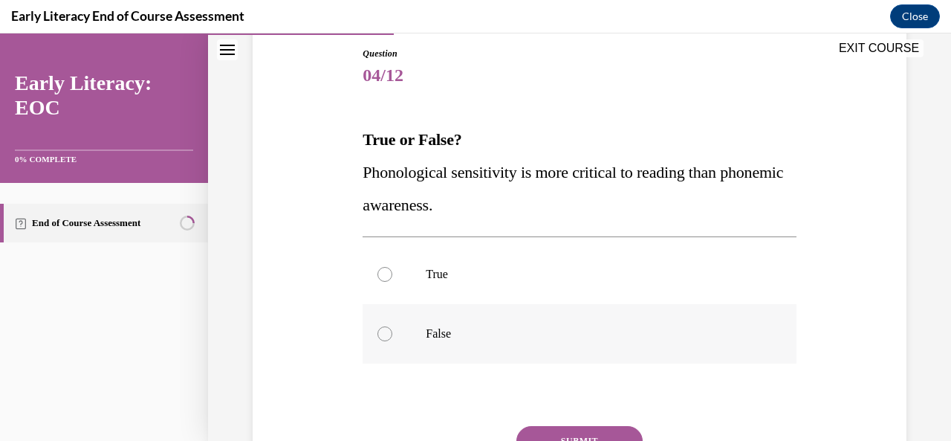
click at [377, 330] on div at bounding box center [384, 333] width 15 height 15
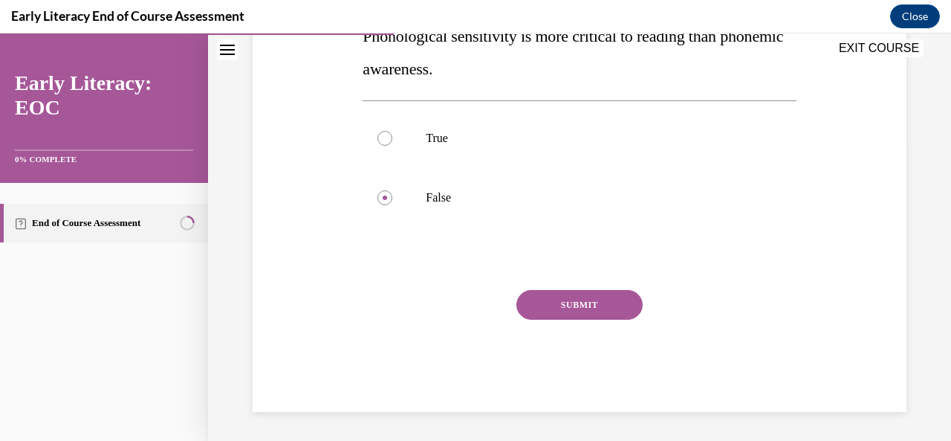
click at [591, 315] on button "SUBMIT" at bounding box center [579, 305] width 126 height 30
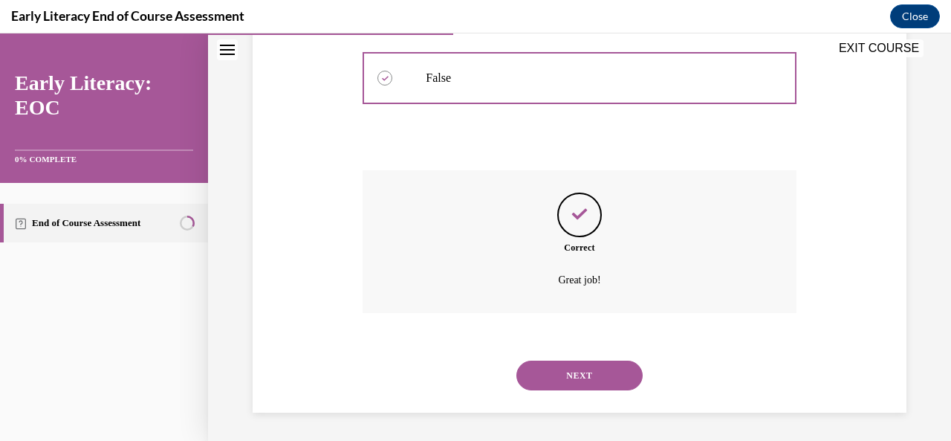
scroll to position [416, 0]
click at [595, 372] on button "NEXT" at bounding box center [579, 375] width 126 height 30
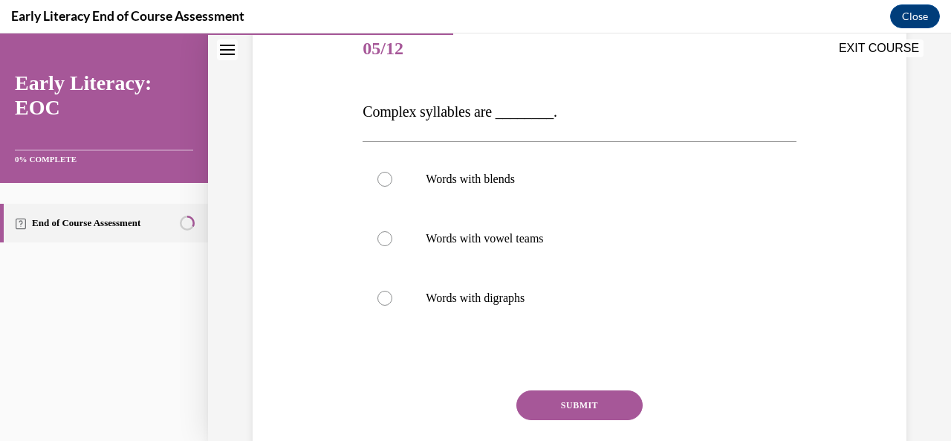
scroll to position [189, 0]
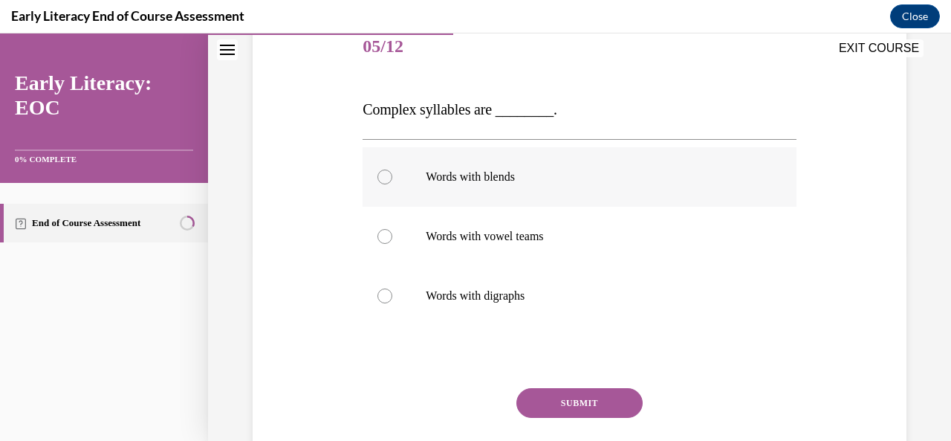
click at [383, 180] on div at bounding box center [384, 176] width 15 height 15
click at [612, 398] on button "SUBMIT" at bounding box center [579, 403] width 126 height 30
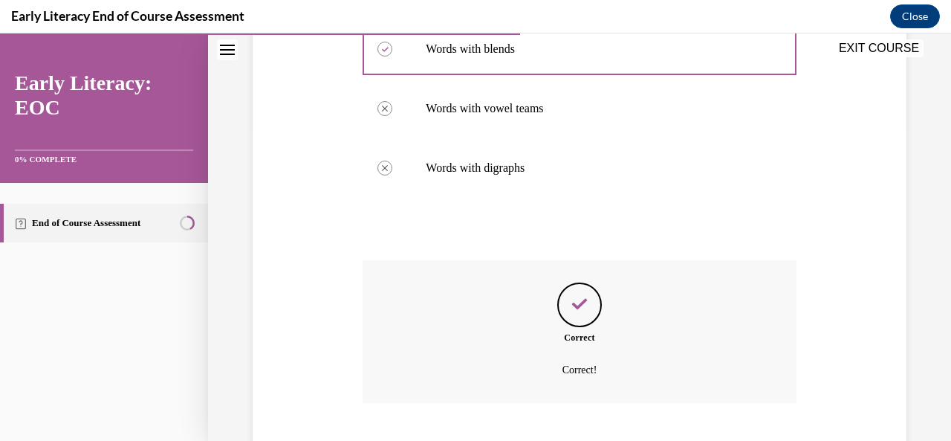
scroll to position [407, 0]
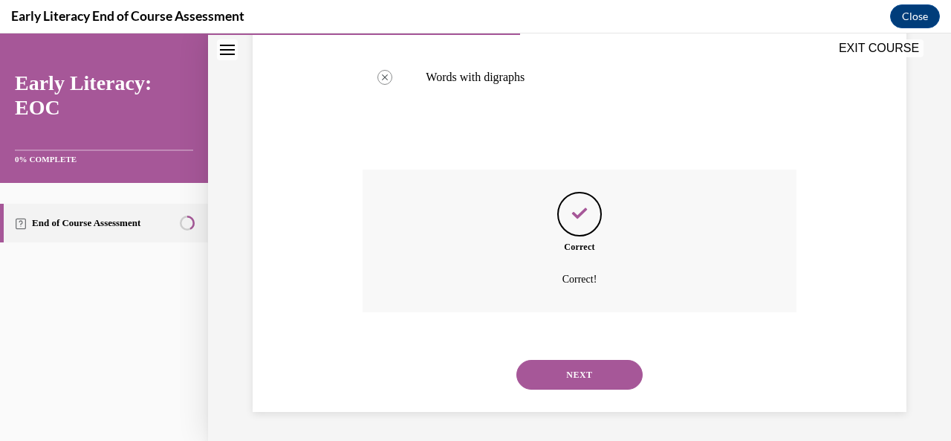
click at [603, 383] on button "NEXT" at bounding box center [579, 375] width 126 height 30
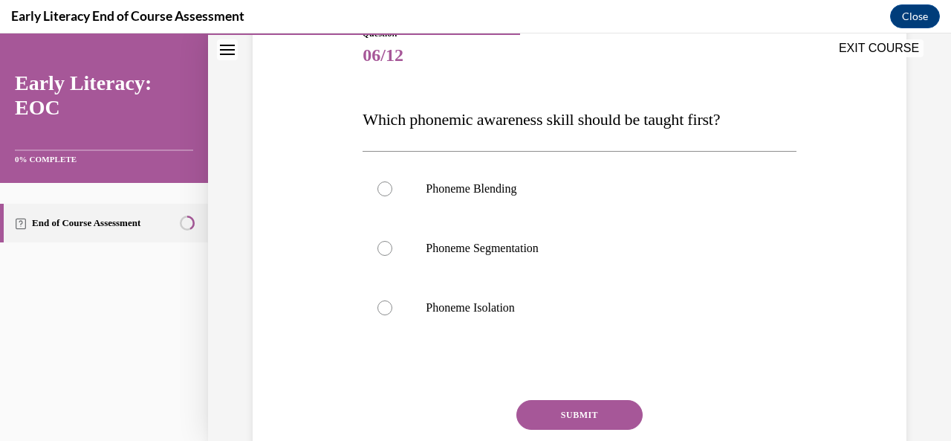
scroll to position [184, 0]
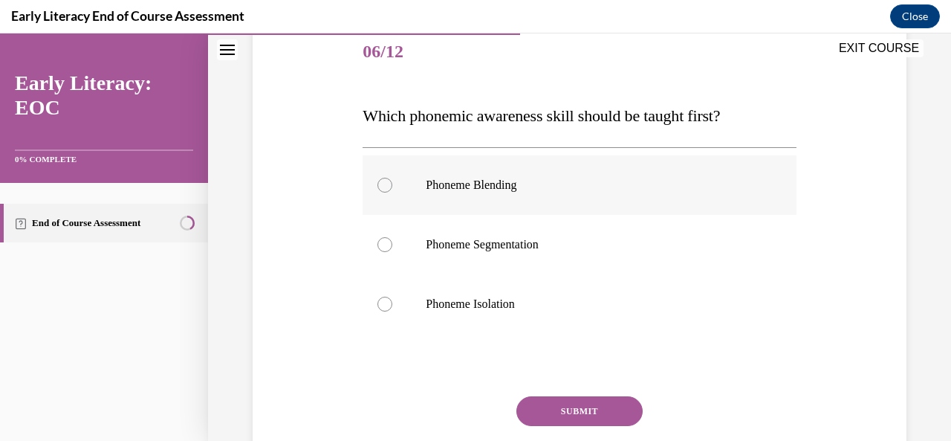
click at [380, 178] on div at bounding box center [384, 185] width 15 height 15
click at [620, 400] on button "SUBMIT" at bounding box center [579, 411] width 126 height 30
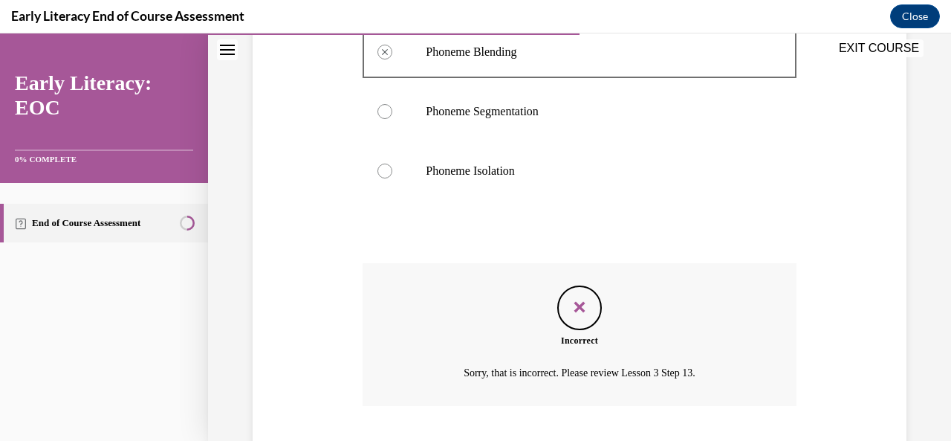
scroll to position [410, 0]
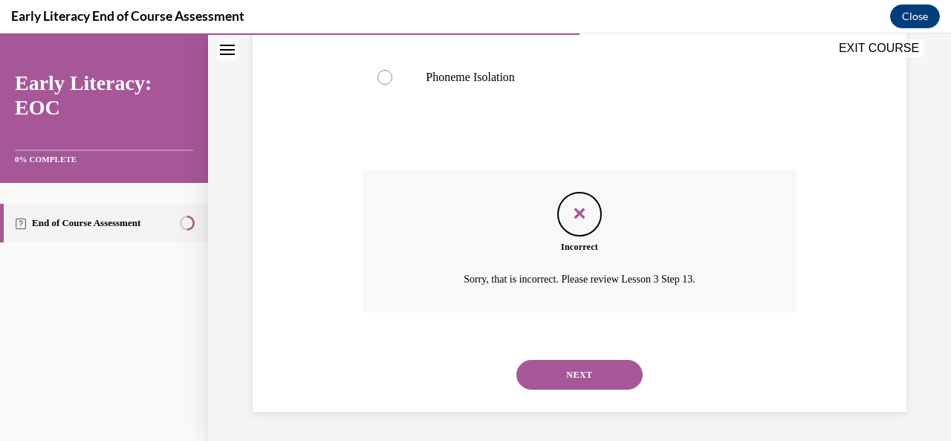
click at [599, 370] on button "NEXT" at bounding box center [579, 375] width 126 height 30
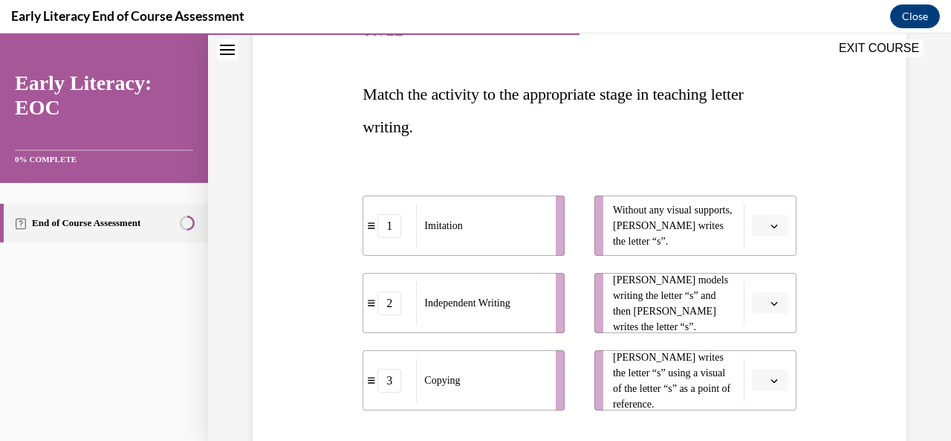
scroll to position [210, 0]
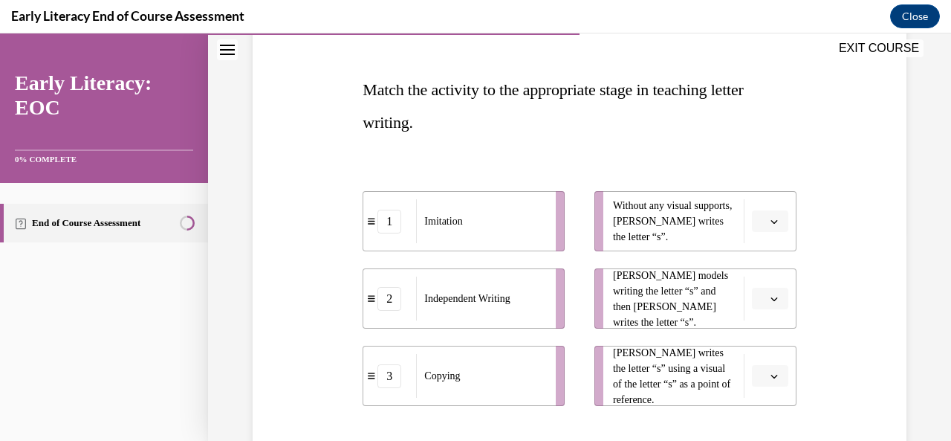
click at [761, 227] on span "Please select an option" at bounding box center [763, 221] width 5 height 15
click at [755, 283] on span "1" at bounding box center [754, 283] width 5 height 12
click at [771, 221] on icon "button" at bounding box center [774, 221] width 7 height 7
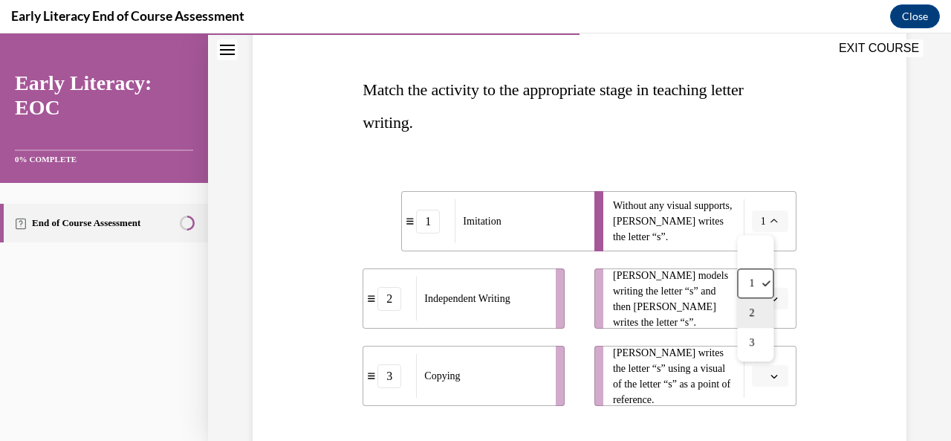
click at [765, 314] on div "2" at bounding box center [755, 313] width 36 height 30
click at [771, 298] on icon "button" at bounding box center [774, 298] width 7 height 7
click at [764, 331] on icon at bounding box center [763, 330] width 9 height 9
click at [771, 298] on icon "button" at bounding box center [774, 298] width 7 height 7
click at [760, 363] on div "1" at bounding box center [758, 361] width 36 height 30
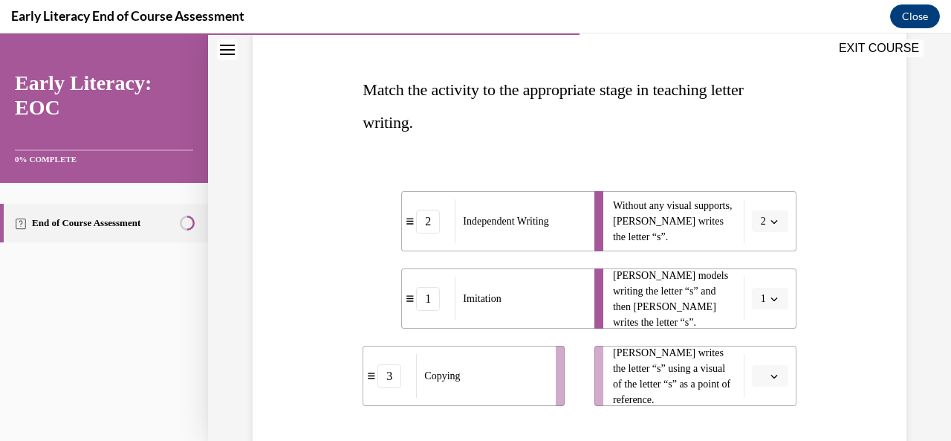
click at [771, 375] on icon "button" at bounding box center [774, 375] width 7 height 7
click at [762, 357] on div "1 2 3" at bounding box center [758, 297] width 36 height 126
click at [762, 349] on div "3" at bounding box center [758, 342] width 36 height 30
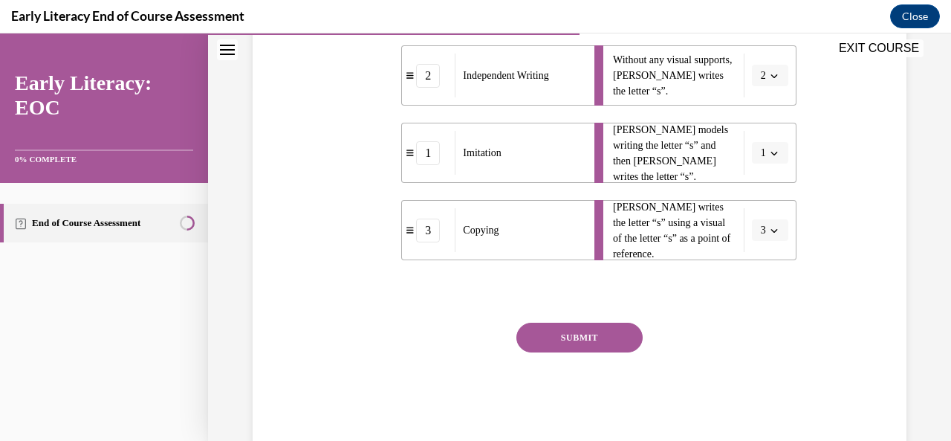
click at [608, 341] on button "SUBMIT" at bounding box center [579, 337] width 126 height 30
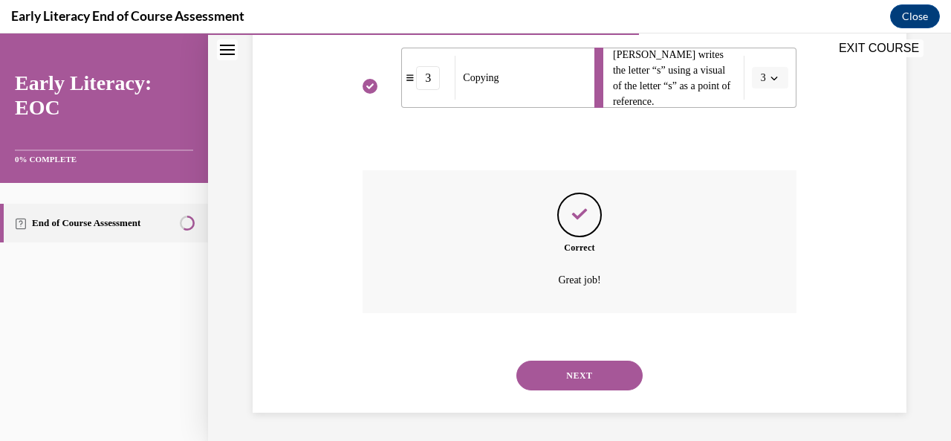
scroll to position [508, 0]
click at [621, 386] on button "NEXT" at bounding box center [579, 375] width 126 height 30
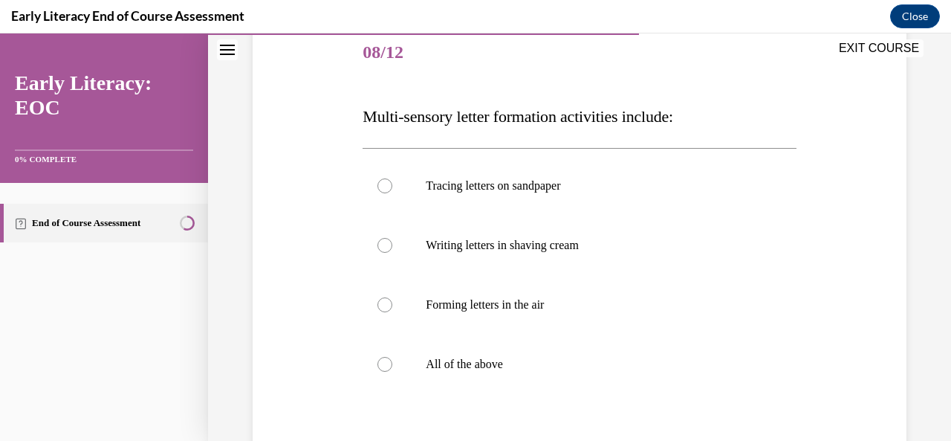
scroll to position [192, 0]
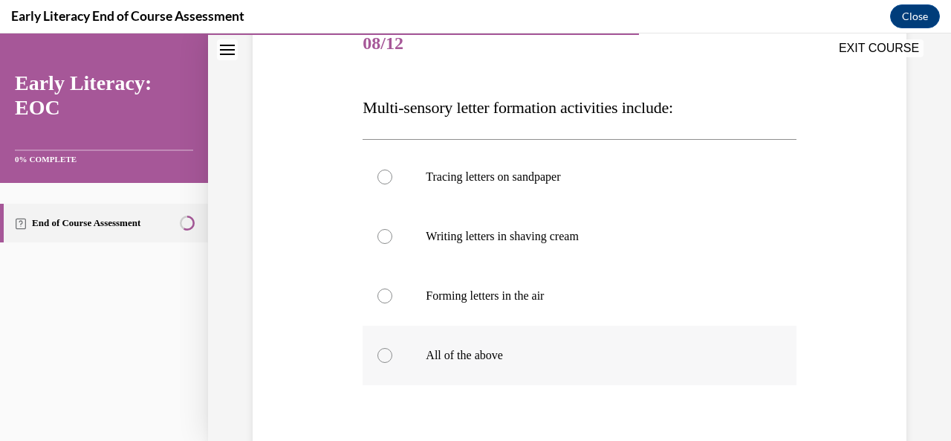
click at [383, 351] on div at bounding box center [384, 355] width 15 height 15
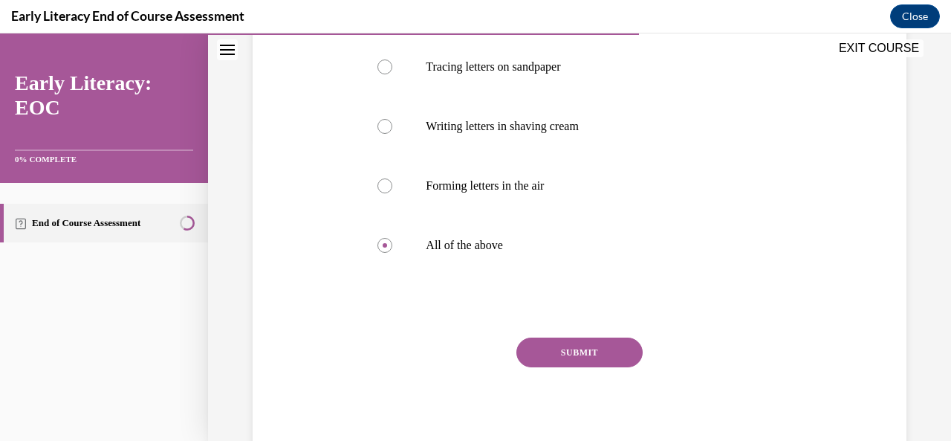
click at [617, 359] on button "SUBMIT" at bounding box center [579, 352] width 126 height 30
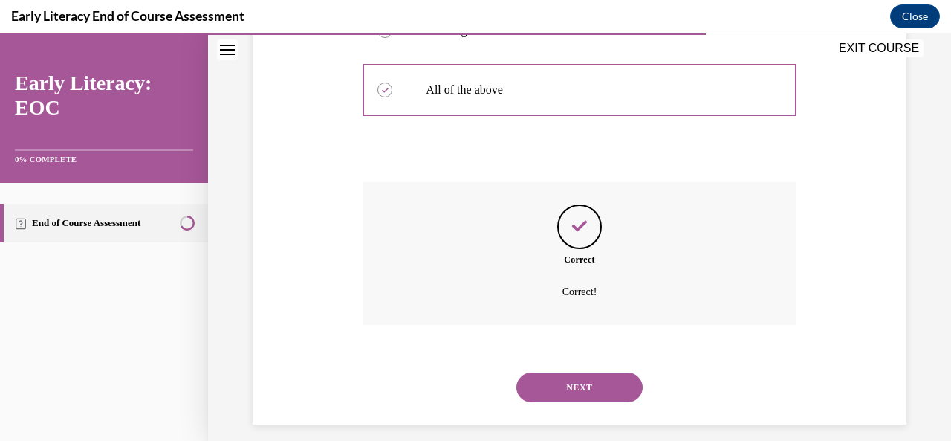
scroll to position [470, 0]
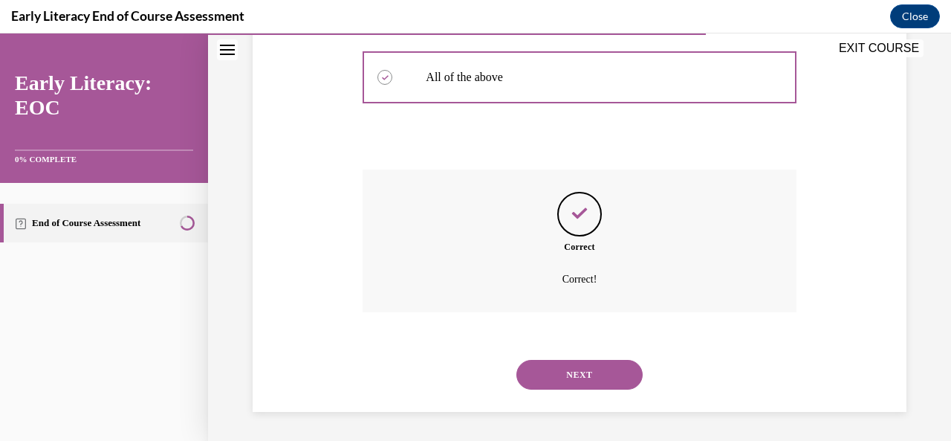
click at [619, 385] on button "NEXT" at bounding box center [579, 375] width 126 height 30
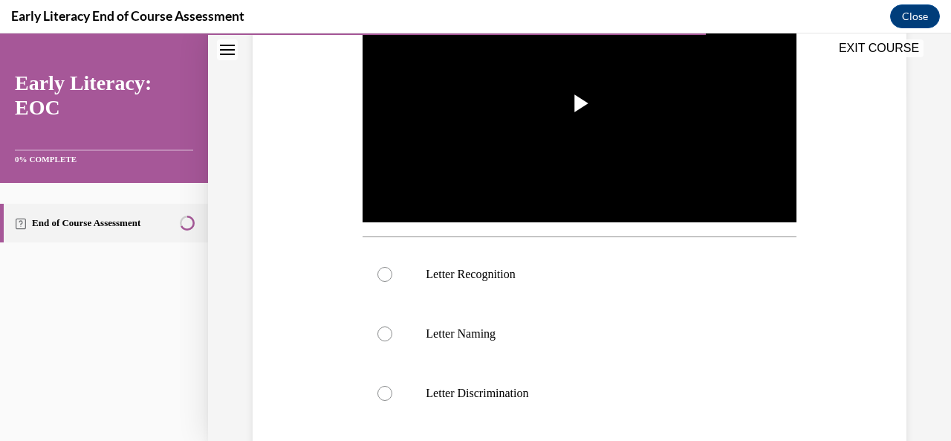
scroll to position [351, 0]
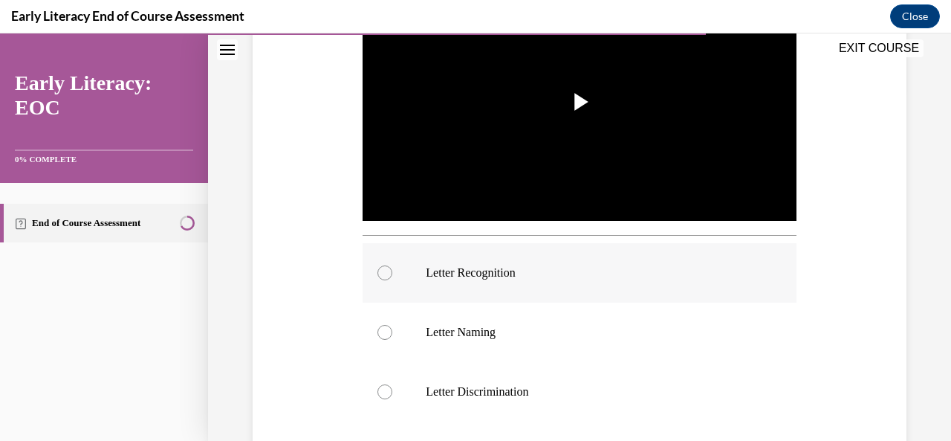
click at [385, 275] on div at bounding box center [579, 272] width 433 height 59
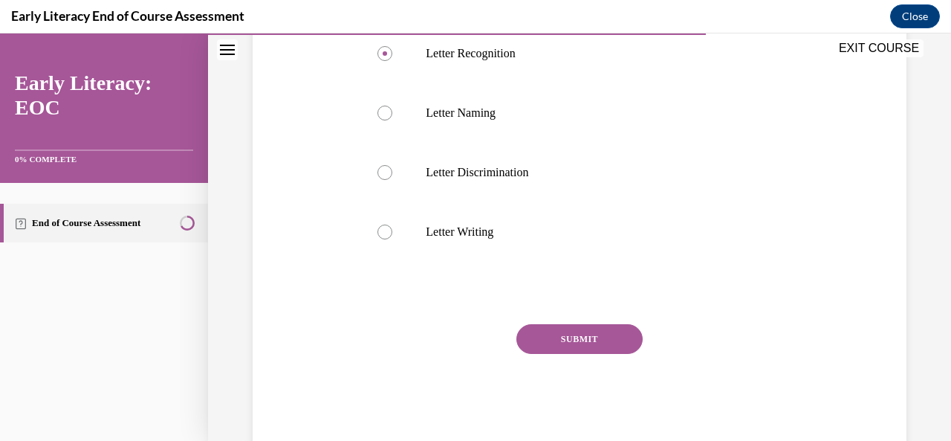
click at [599, 348] on button "SUBMIT" at bounding box center [579, 339] width 126 height 30
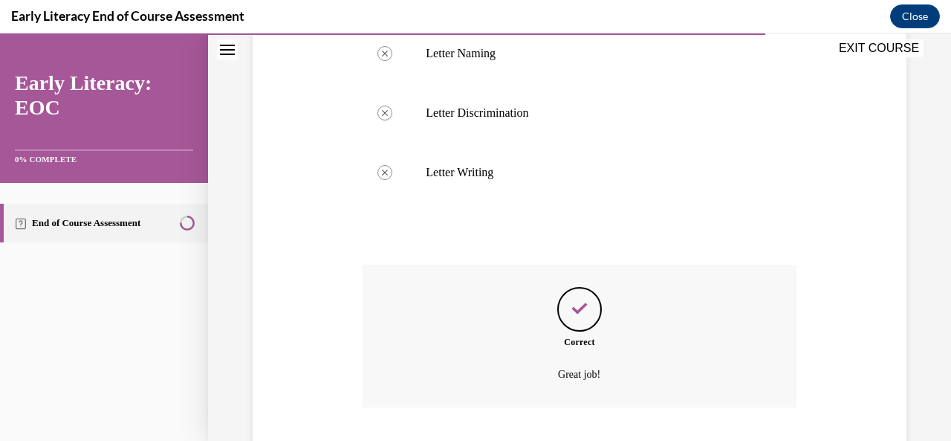
scroll to position [720, 0]
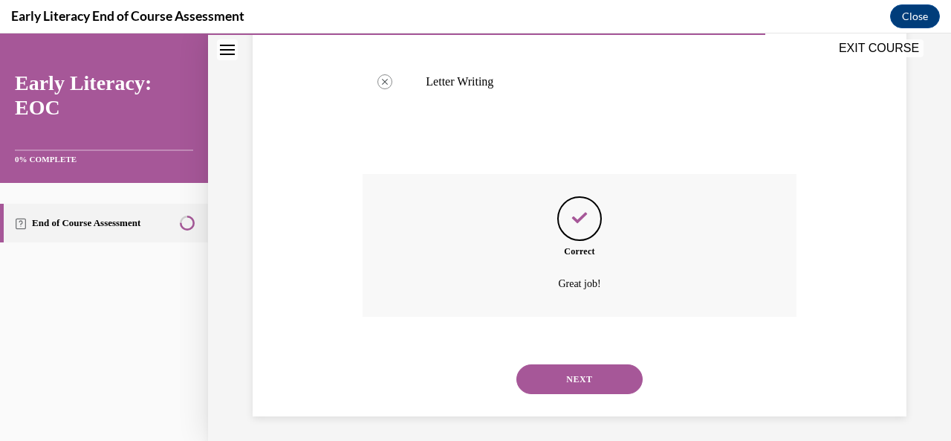
click at [609, 384] on button "NEXT" at bounding box center [579, 379] width 126 height 30
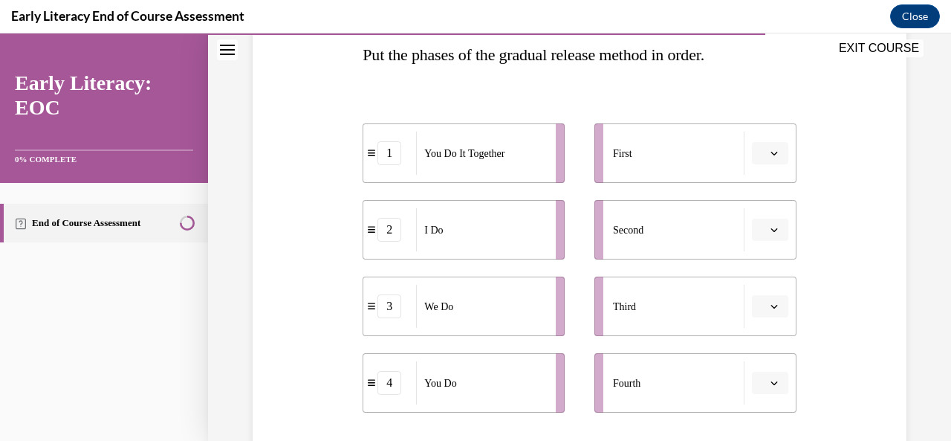
scroll to position [267, 0]
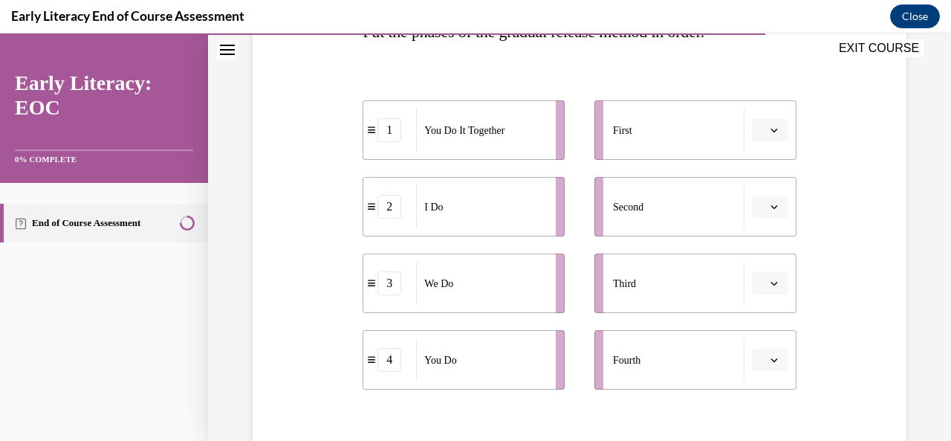
click at [771, 130] on icon "button" at bounding box center [774, 129] width 7 height 7
click at [755, 222] on span "2" at bounding box center [754, 222] width 5 height 12
click at [771, 207] on icon "button" at bounding box center [774, 206] width 7 height 7
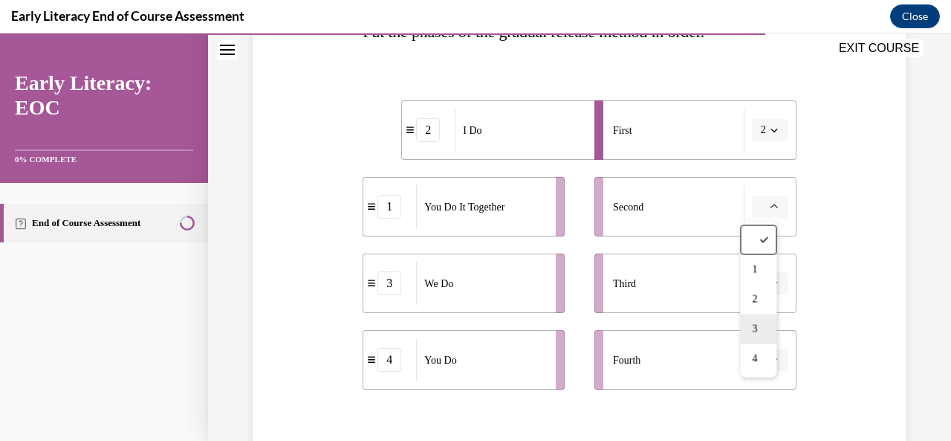
click at [755, 328] on span "3" at bounding box center [754, 328] width 5 height 12
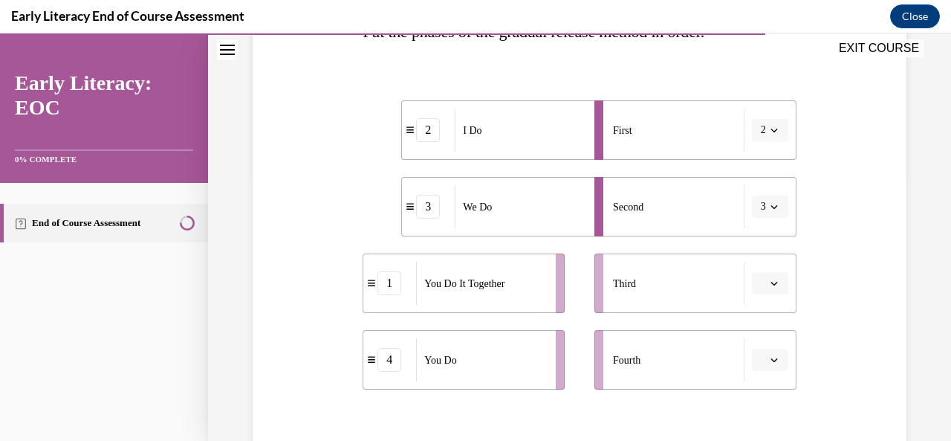
click at [771, 283] on icon "button" at bounding box center [774, 282] width 7 height 7
click at [755, 162] on span "1" at bounding box center [754, 161] width 5 height 12
click at [771, 361] on icon "button" at bounding box center [774, 359] width 7 height 7
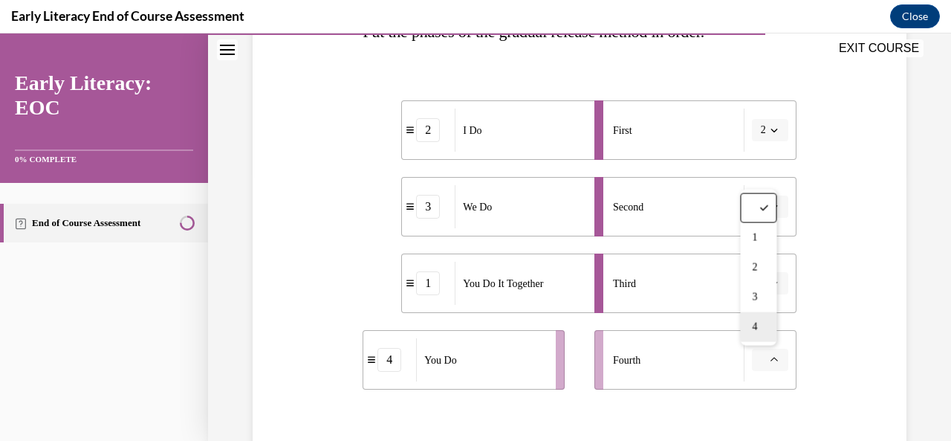
click at [755, 326] on span "4" at bounding box center [754, 327] width 5 height 12
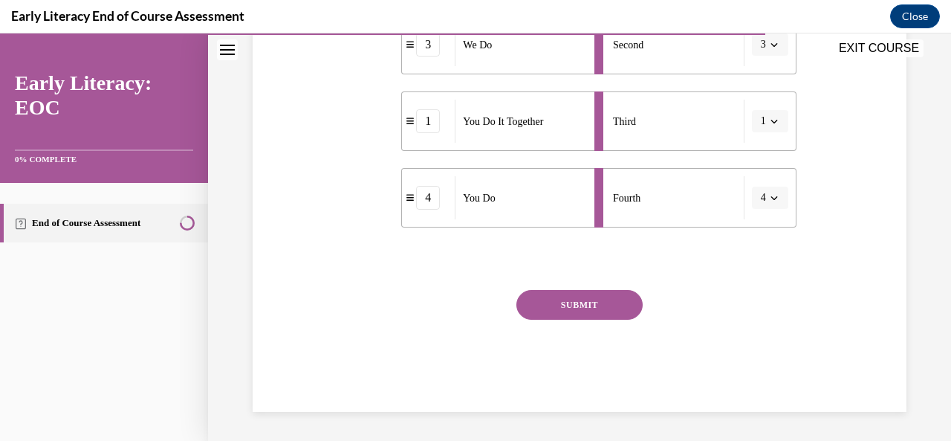
click at [606, 306] on button "SUBMIT" at bounding box center [579, 305] width 126 height 30
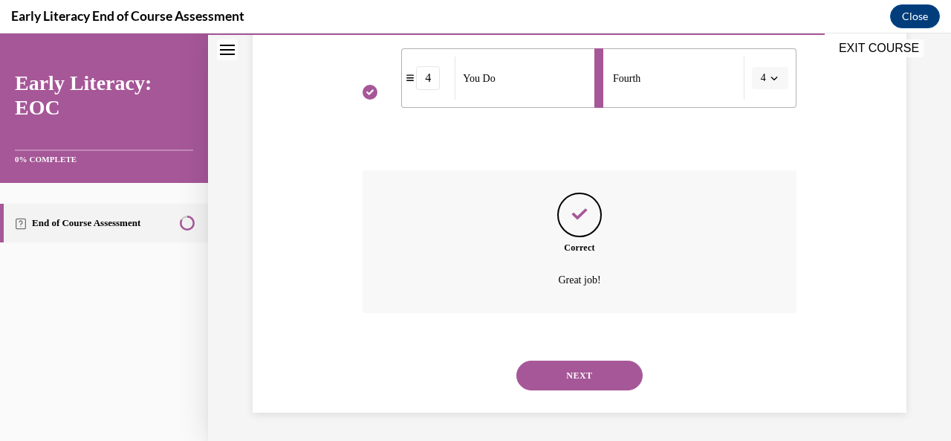
scroll to position [550, 0]
click at [605, 373] on button "NEXT" at bounding box center [579, 375] width 126 height 30
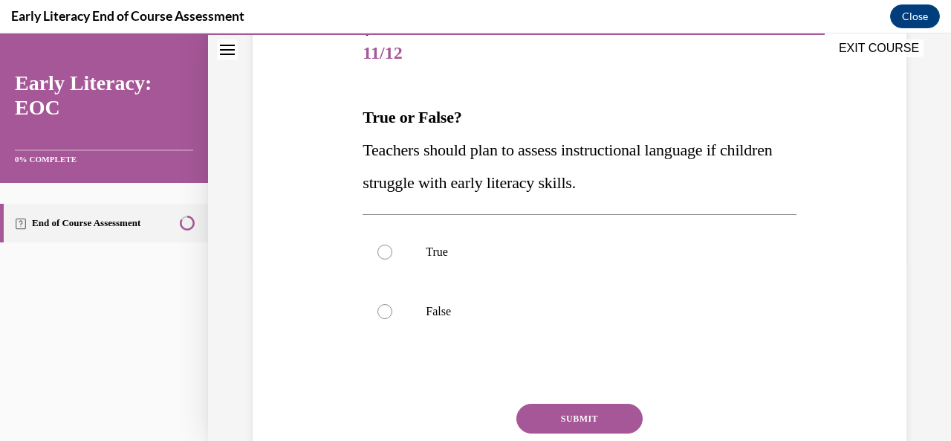
scroll to position [186, 0]
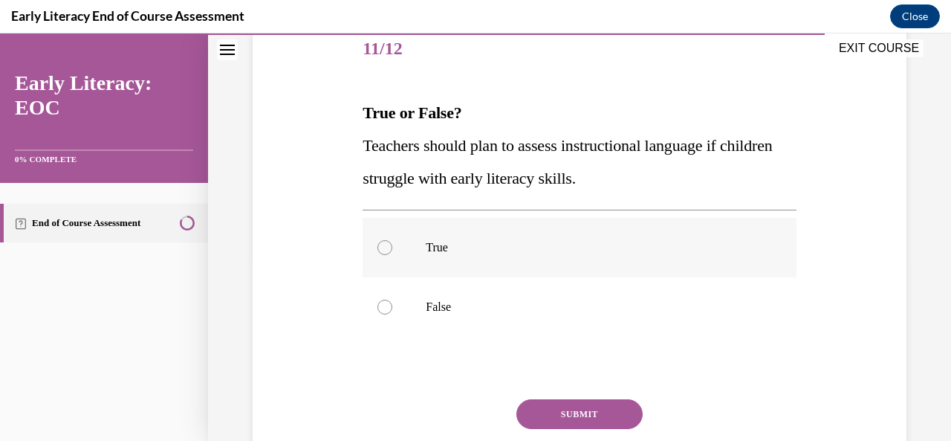
click at [380, 241] on div at bounding box center [384, 247] width 15 height 15
click at [603, 412] on button "SUBMIT" at bounding box center [579, 414] width 126 height 30
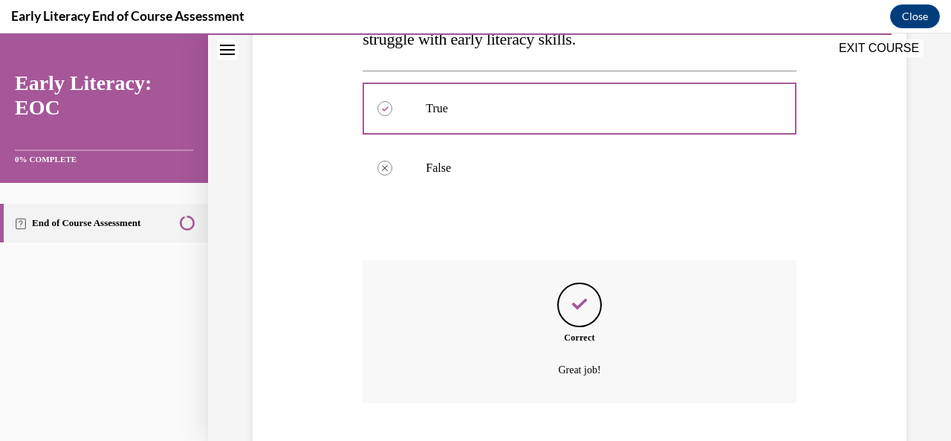
scroll to position [416, 0]
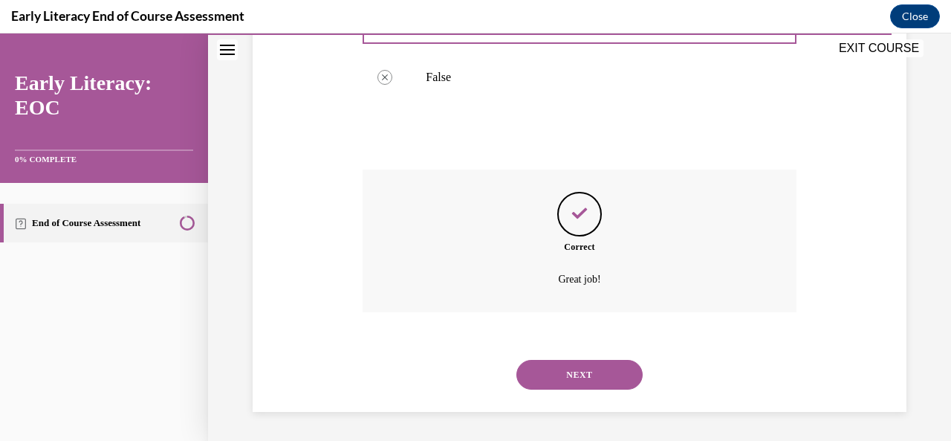
click at [624, 373] on button "NEXT" at bounding box center [579, 375] width 126 height 30
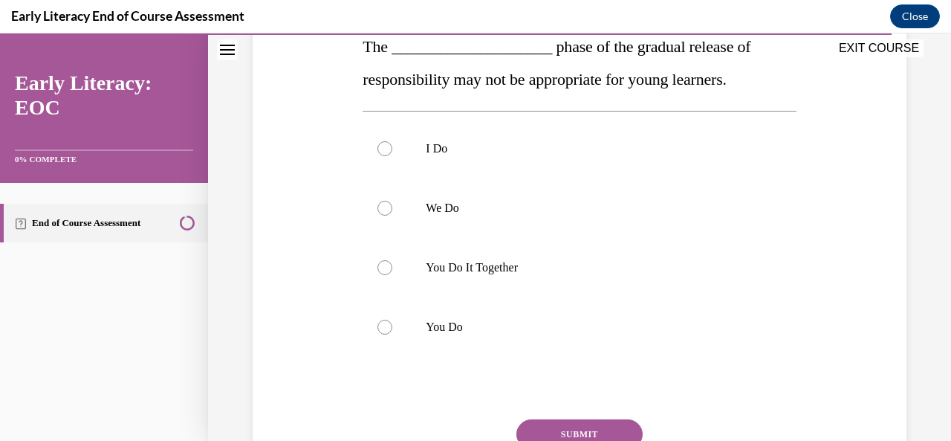
scroll to position [269, 0]
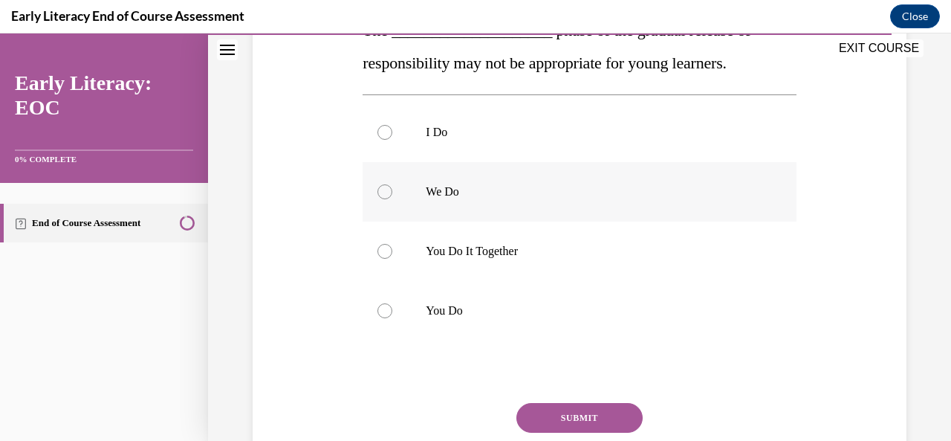
click at [383, 195] on div at bounding box center [384, 191] width 15 height 15
click at [385, 248] on div at bounding box center [384, 251] width 15 height 15
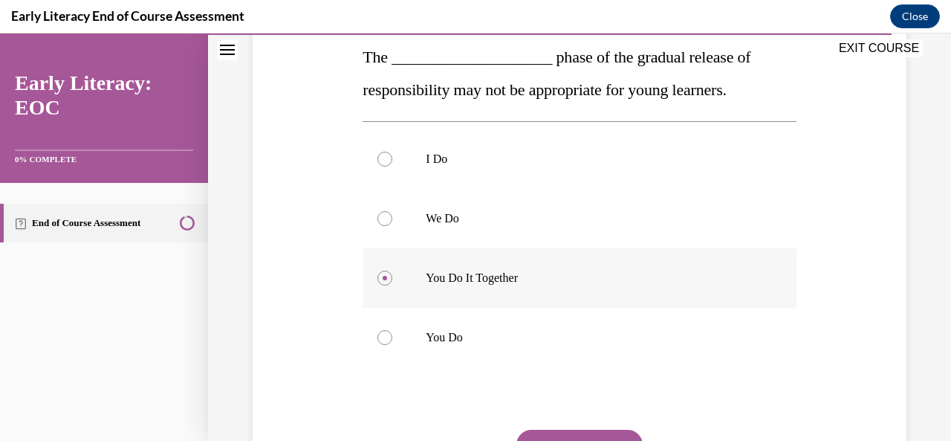
scroll to position [241, 0]
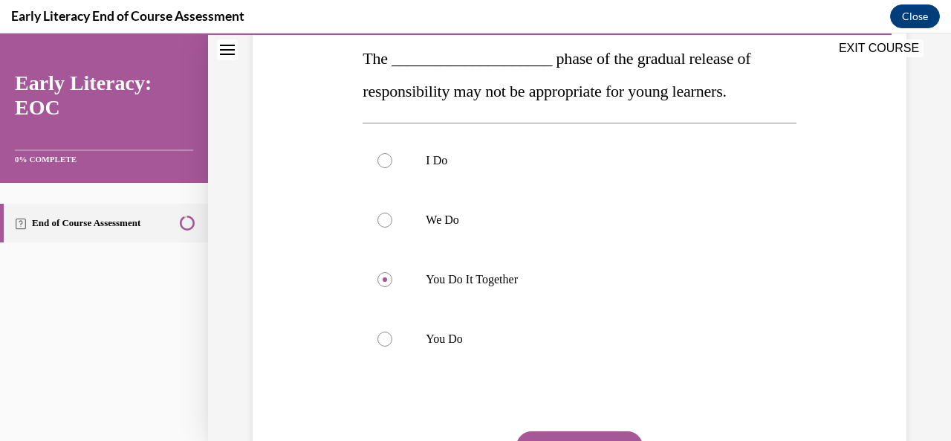
drag, startPoint x: 470, startPoint y: 348, endPoint x: 398, endPoint y: 377, distance: 78.6
click at [372, 348] on div at bounding box center [579, 338] width 433 height 59
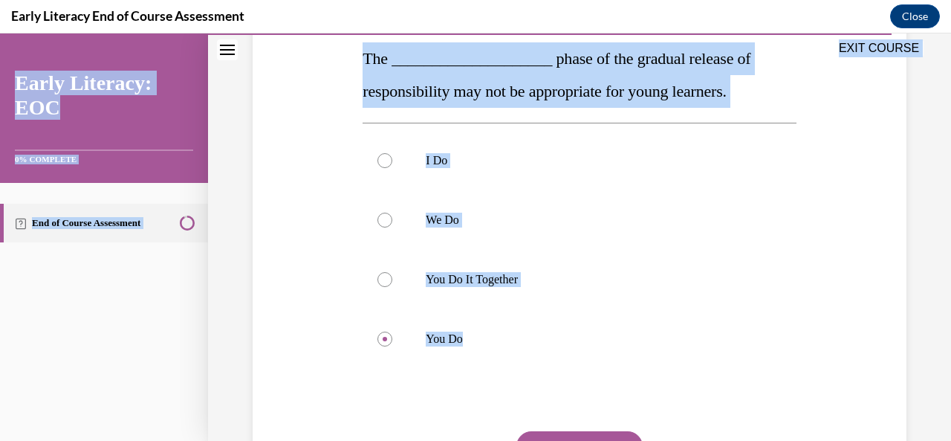
drag, startPoint x: 487, startPoint y: 334, endPoint x: 328, endPoint y: 56, distance: 320.5
click at [328, 56] on div "EXIT COURSE Early Literacy: EOC 0% COMPLETE End of Course Assessment Home Quest…" at bounding box center [475, 236] width 951 height 407
copy div "EXIT COURSE Early Literacy: EOC 0% COMPLETE End of Course Assessment Home Quest…"
click at [651, 290] on div at bounding box center [579, 279] width 433 height 59
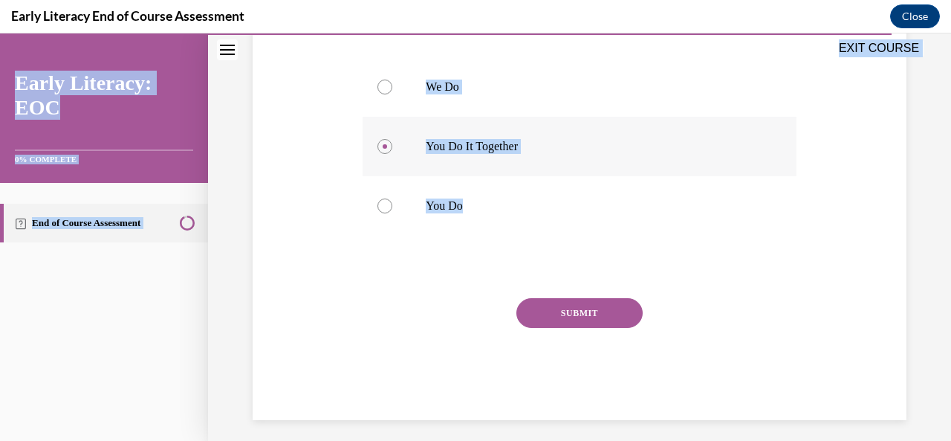
scroll to position [382, 0]
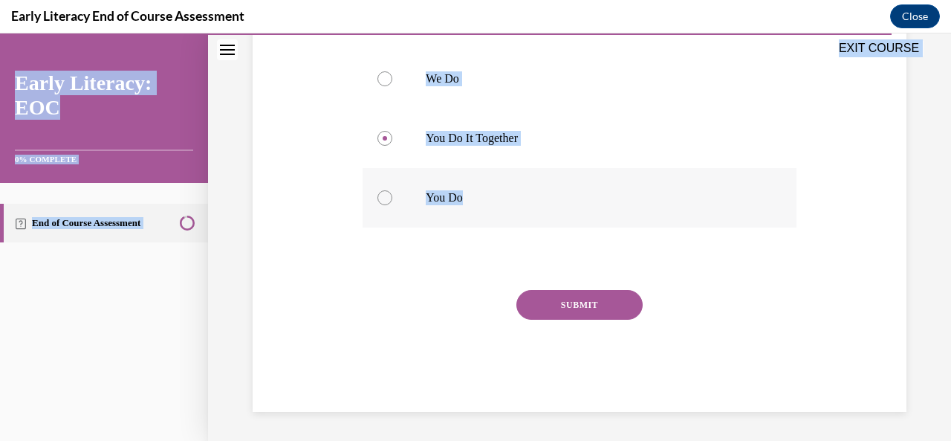
click at [382, 196] on div at bounding box center [384, 197] width 15 height 15
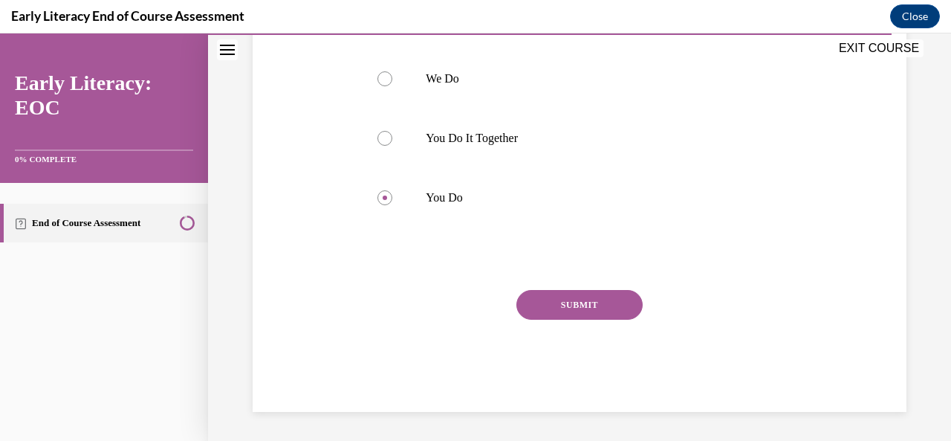
click at [580, 307] on button "SUBMIT" at bounding box center [579, 305] width 126 height 30
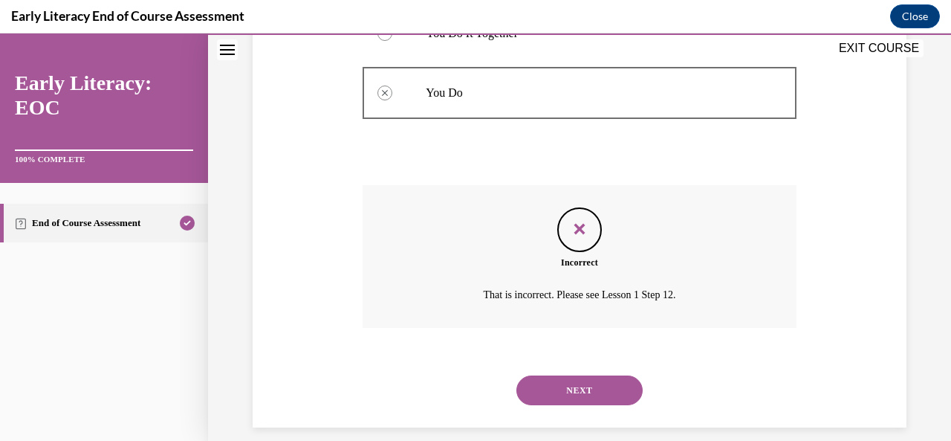
scroll to position [502, 0]
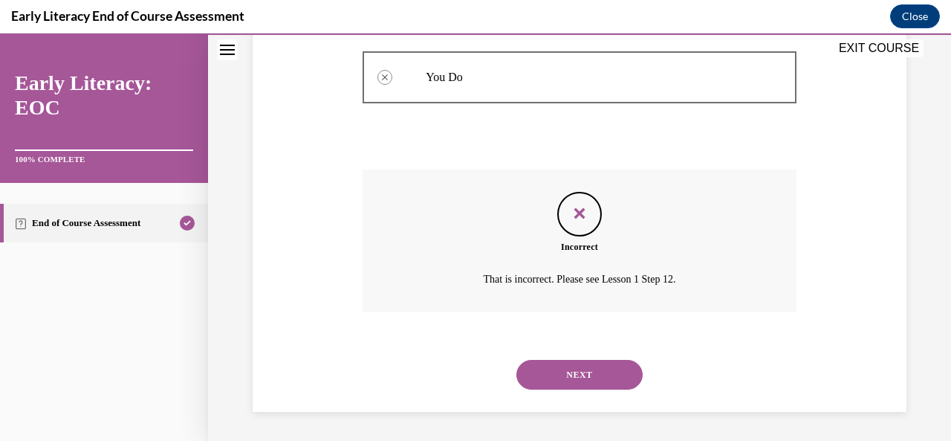
click at [587, 379] on button "NEXT" at bounding box center [579, 375] width 126 height 30
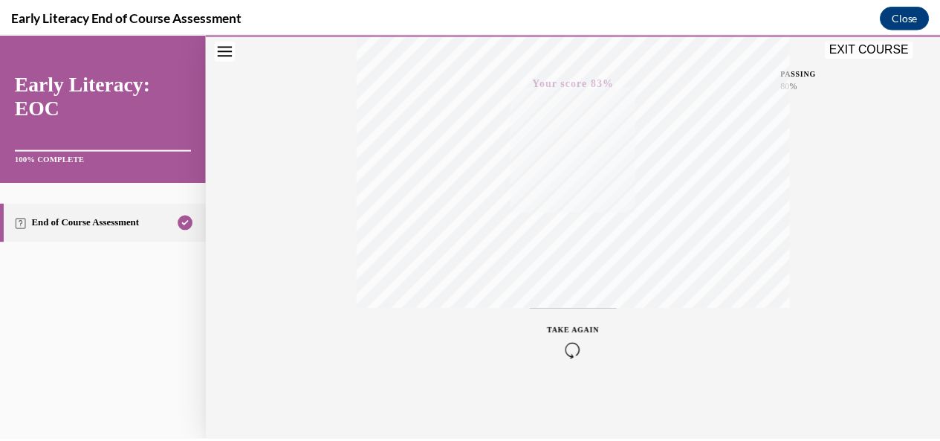
scroll to position [354, 0]
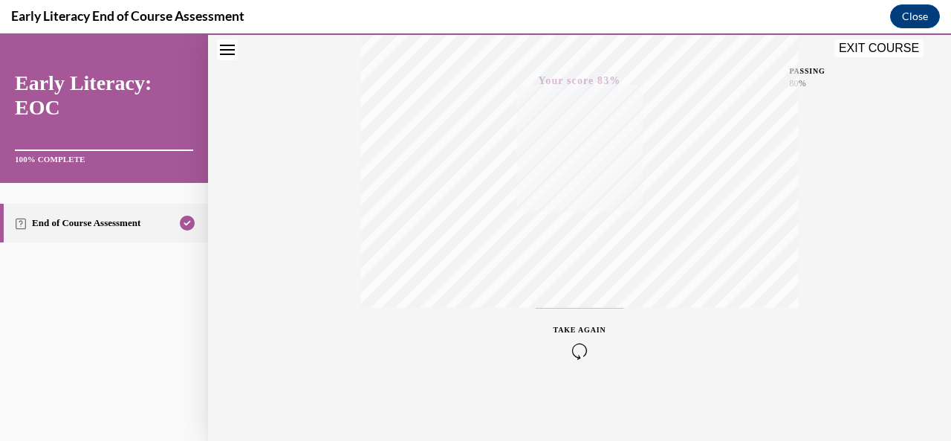
click at [864, 49] on button "EXIT COURSE" at bounding box center [878, 48] width 89 height 18
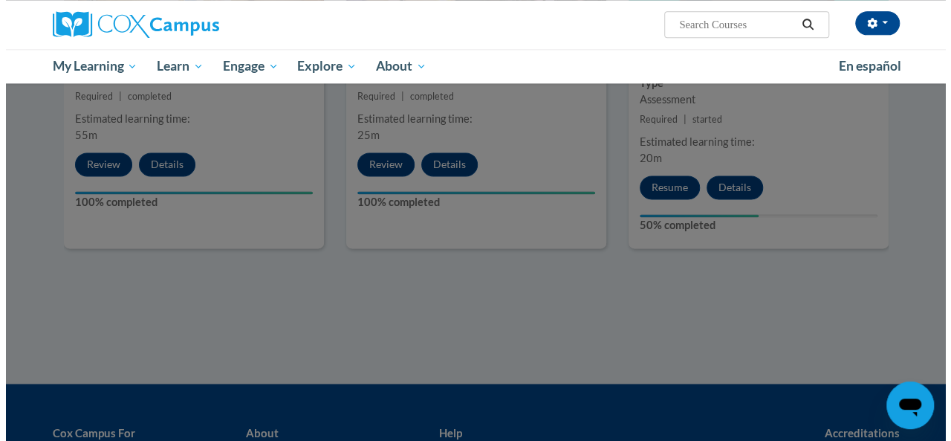
scroll to position [935, 0]
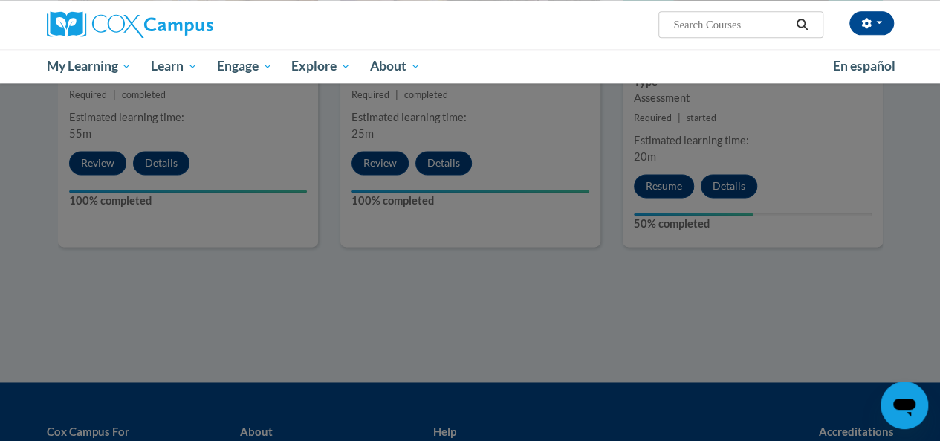
click at [774, 281] on div at bounding box center [470, 220] width 940 height 441
click at [654, 181] on div at bounding box center [470, 220] width 940 height 441
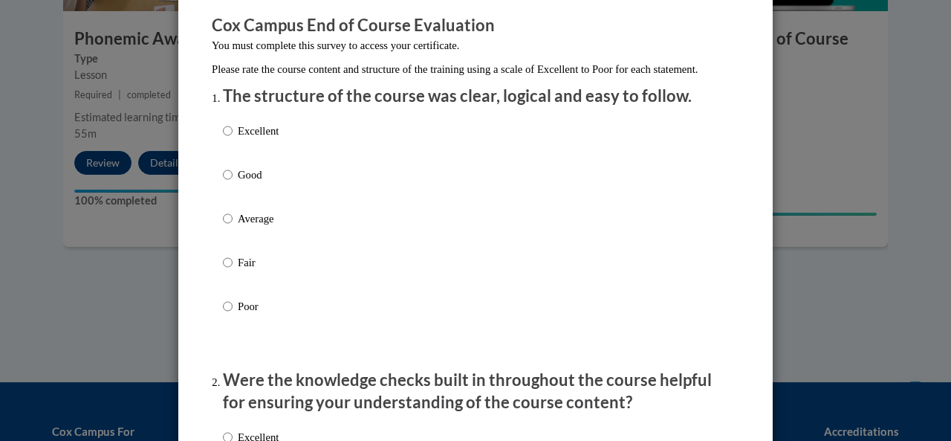
scroll to position [123, 0]
click at [223, 182] on input "Good" at bounding box center [228, 174] width 10 height 16
radio input "true"
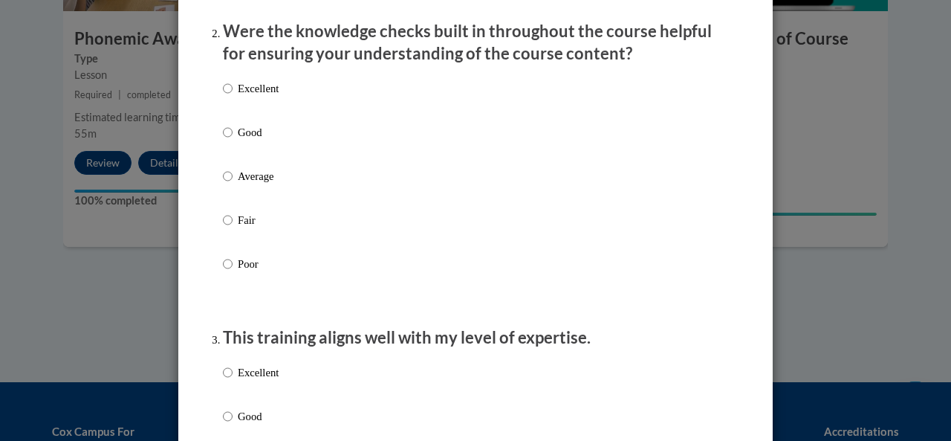
scroll to position [479, 0]
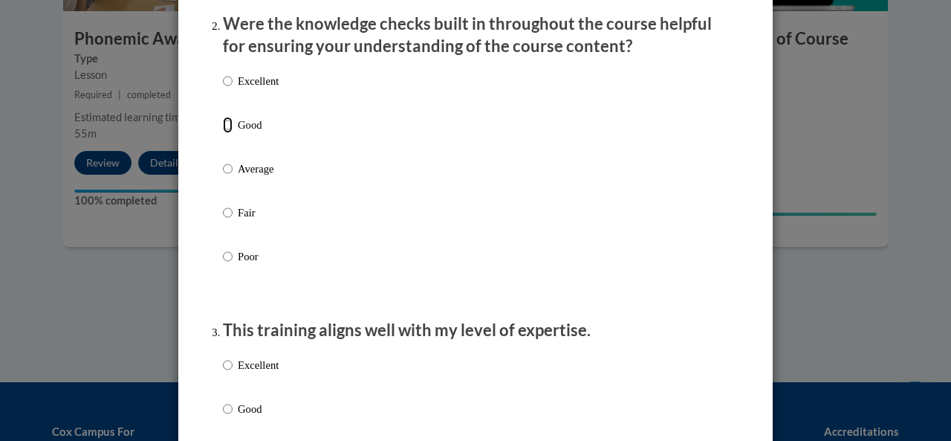
click at [226, 133] on input "Good" at bounding box center [228, 125] width 10 height 16
radio input "true"
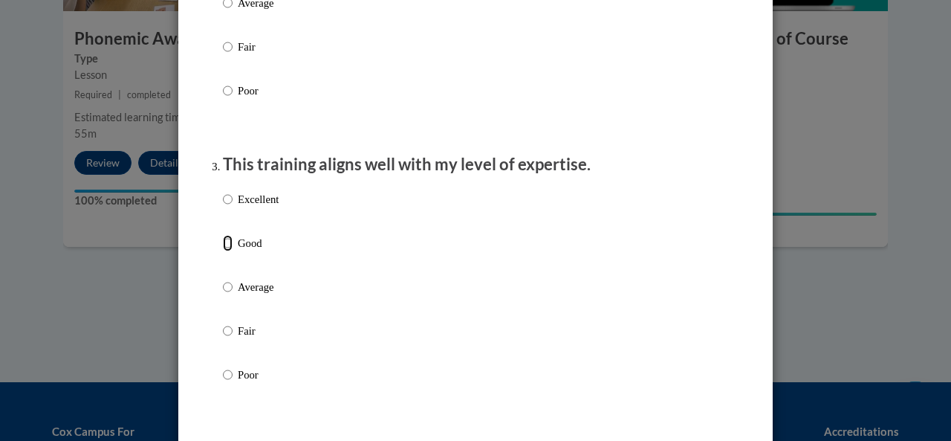
click at [223, 251] on input "Good" at bounding box center [228, 243] width 10 height 16
radio input "true"
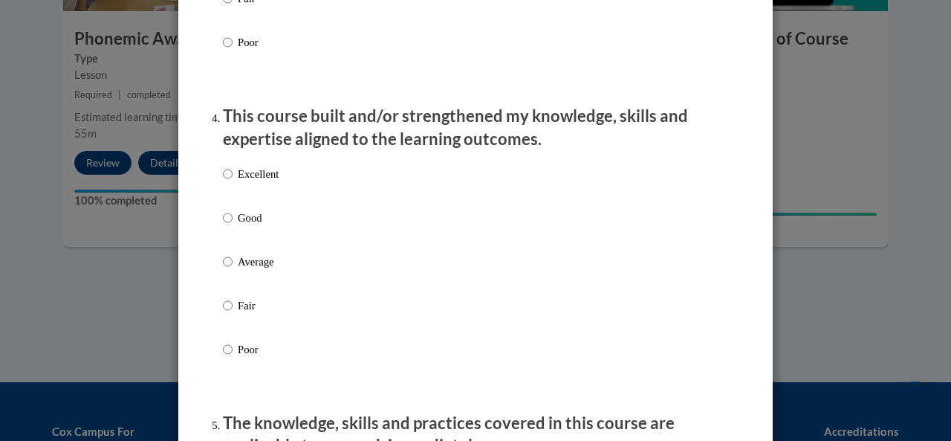
click at [223, 250] on label "Good" at bounding box center [251, 230] width 56 height 40
click at [223, 226] on input "Good" at bounding box center [228, 218] width 10 height 16
radio input "true"
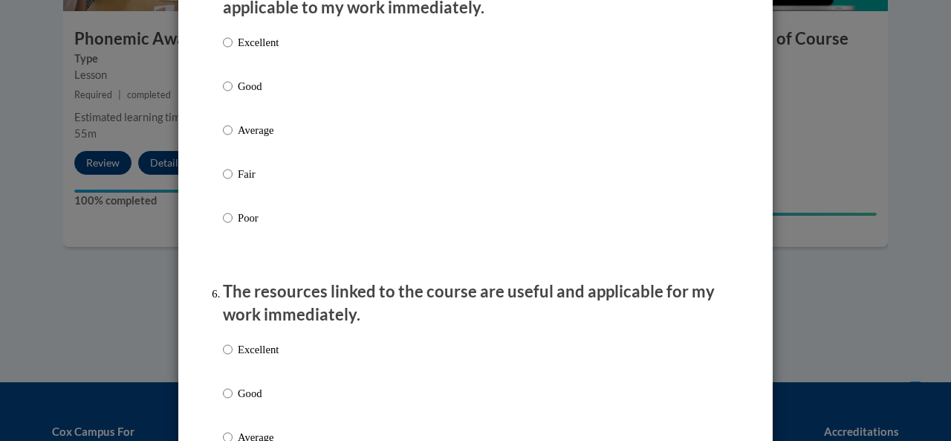
scroll to position [1424, 0]
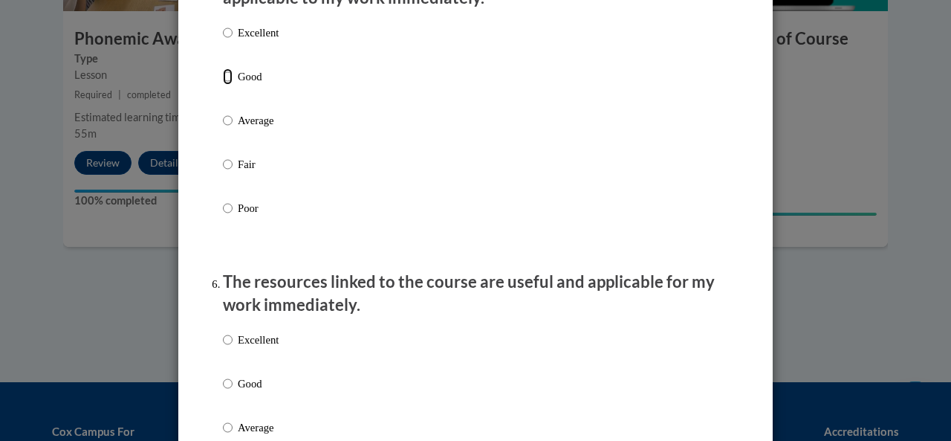
click at [223, 85] on input "Good" at bounding box center [228, 76] width 10 height 16
radio input "true"
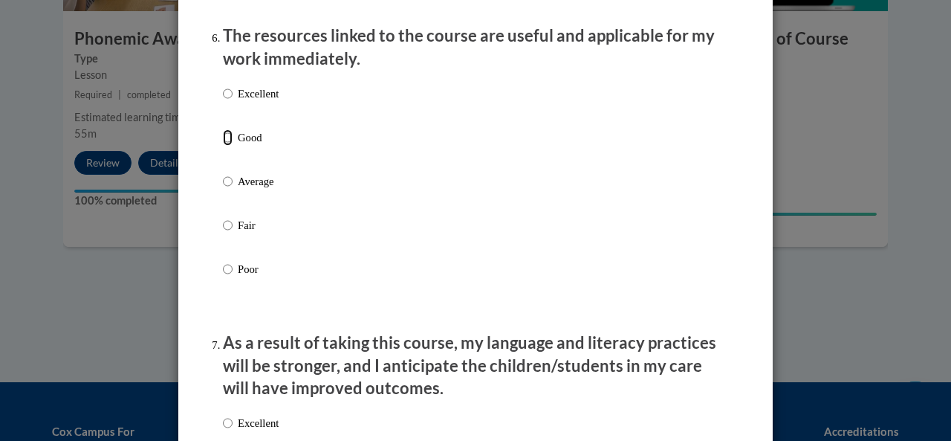
click at [223, 146] on input "Good" at bounding box center [228, 137] width 10 height 16
radio input "true"
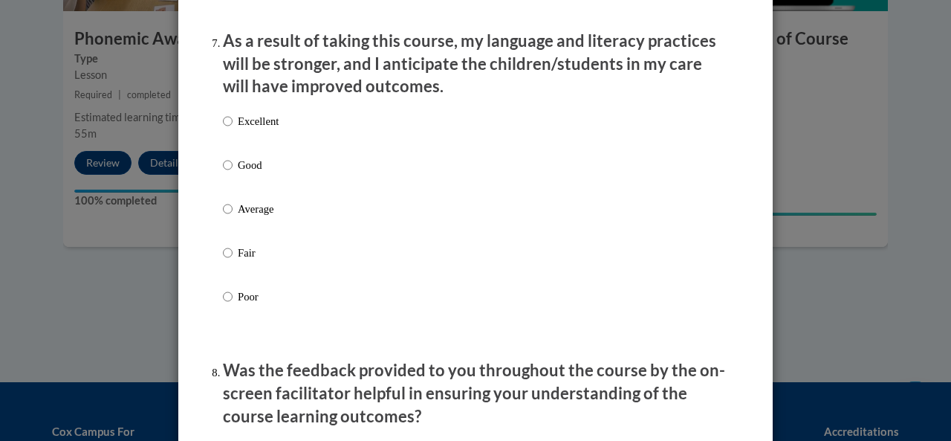
scroll to position [1959, 0]
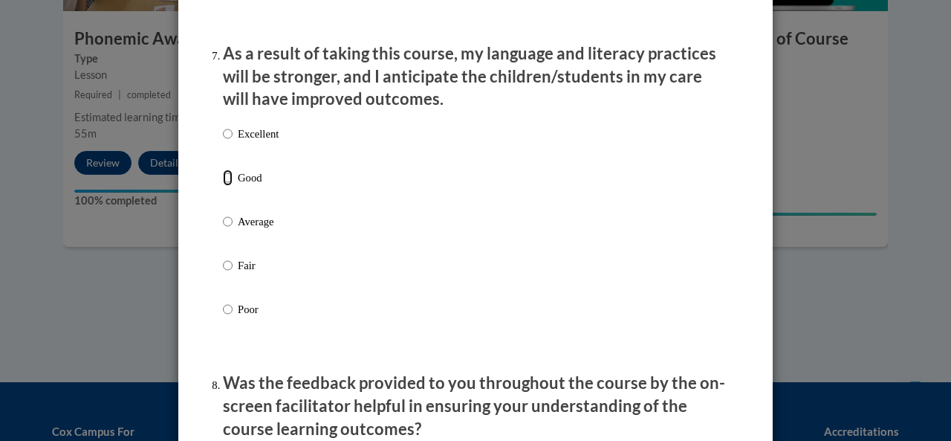
click at [223, 186] on input "Good" at bounding box center [228, 177] width 10 height 16
radio input "true"
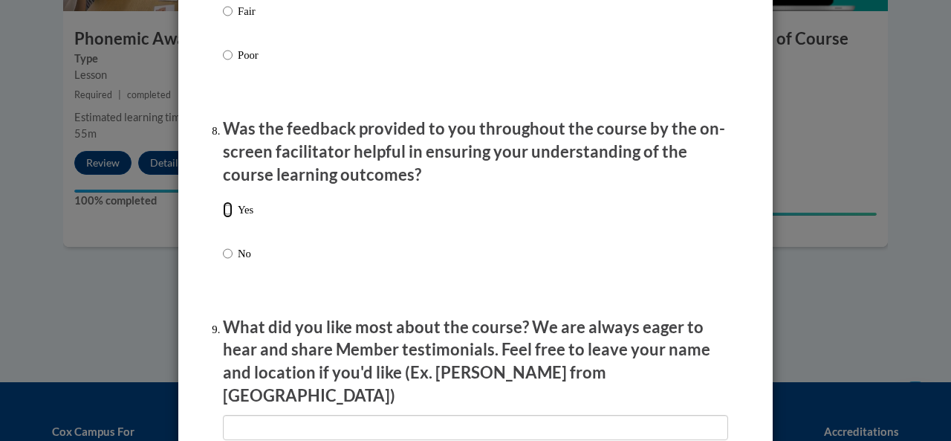
click at [223, 218] on input "Yes" at bounding box center [228, 209] width 10 height 16
radio input "true"
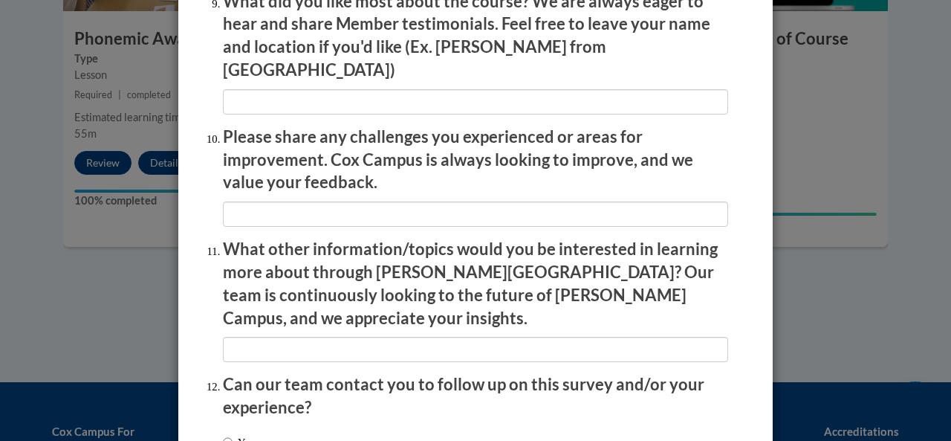
scroll to position [2649, 0]
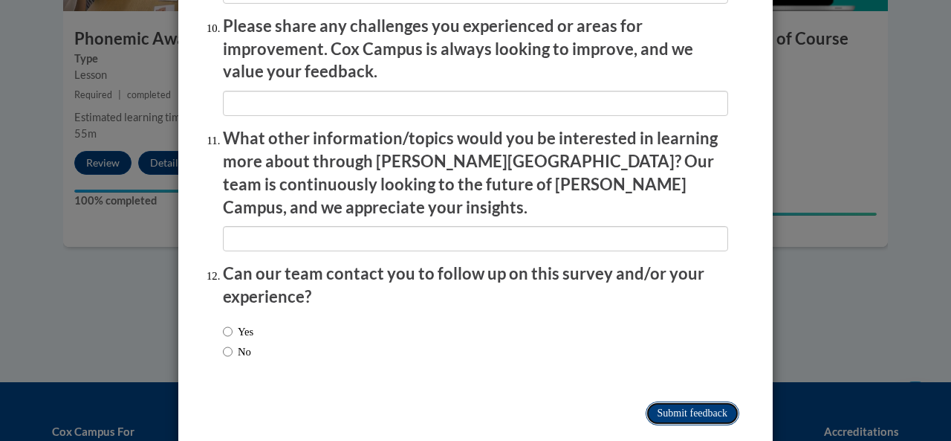
click at [690, 401] on input "Submit feedback" at bounding box center [693, 413] width 94 height 24
